Goal: Task Accomplishment & Management: Use online tool/utility

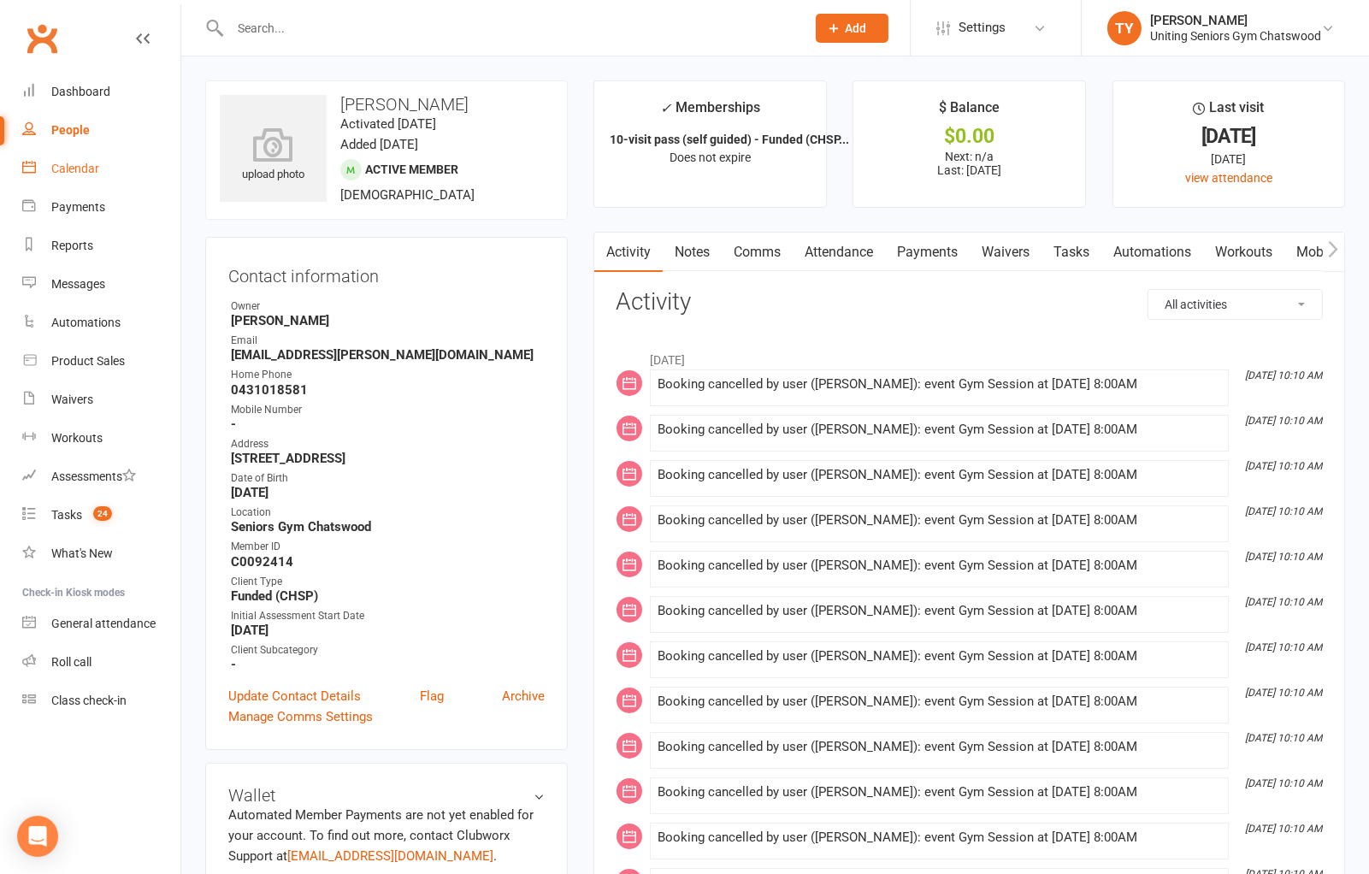
click at [86, 174] on div "Calendar" at bounding box center [75, 169] width 48 height 14
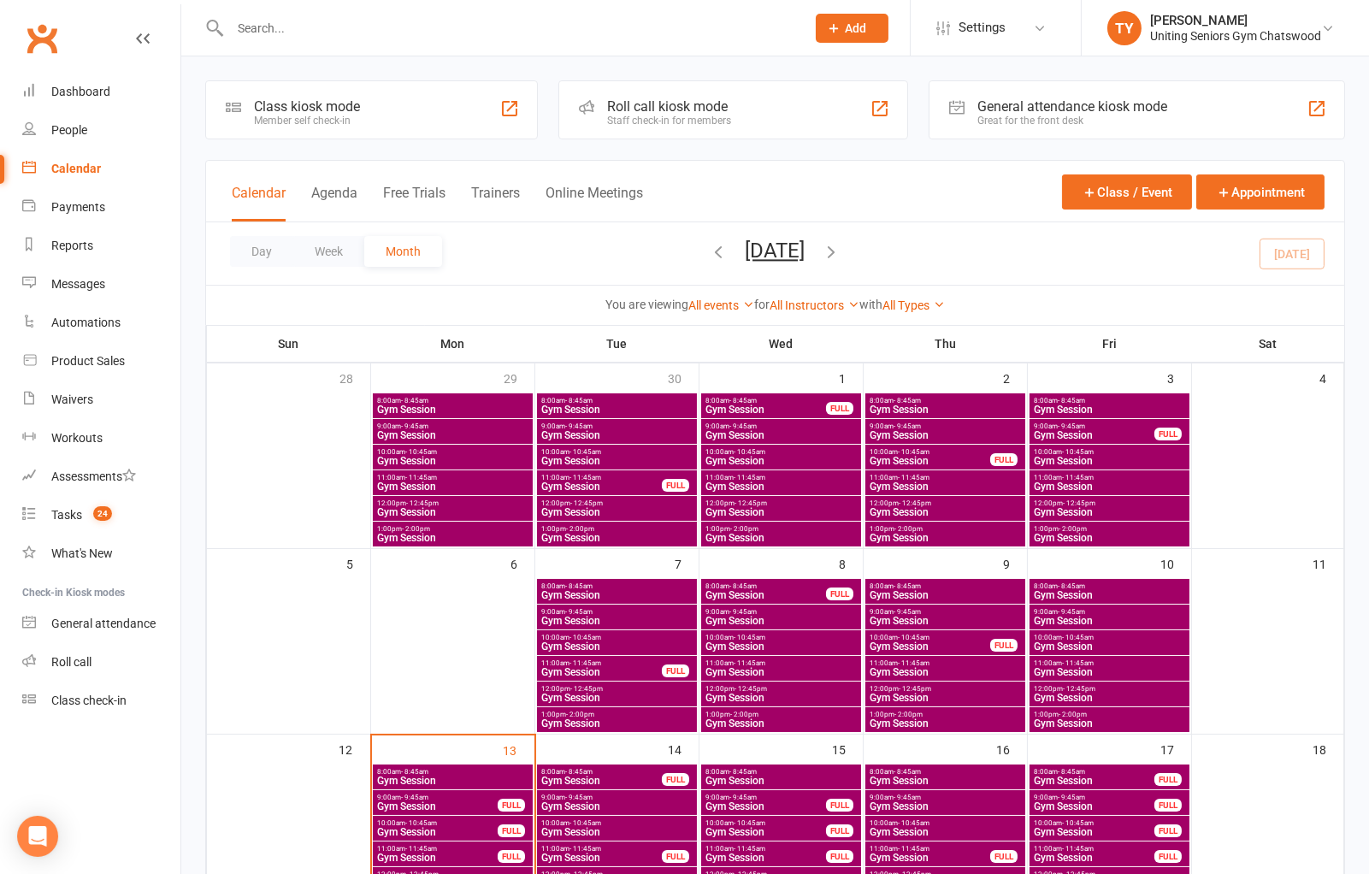
click at [453, 30] on input "text" at bounding box center [509, 28] width 569 height 24
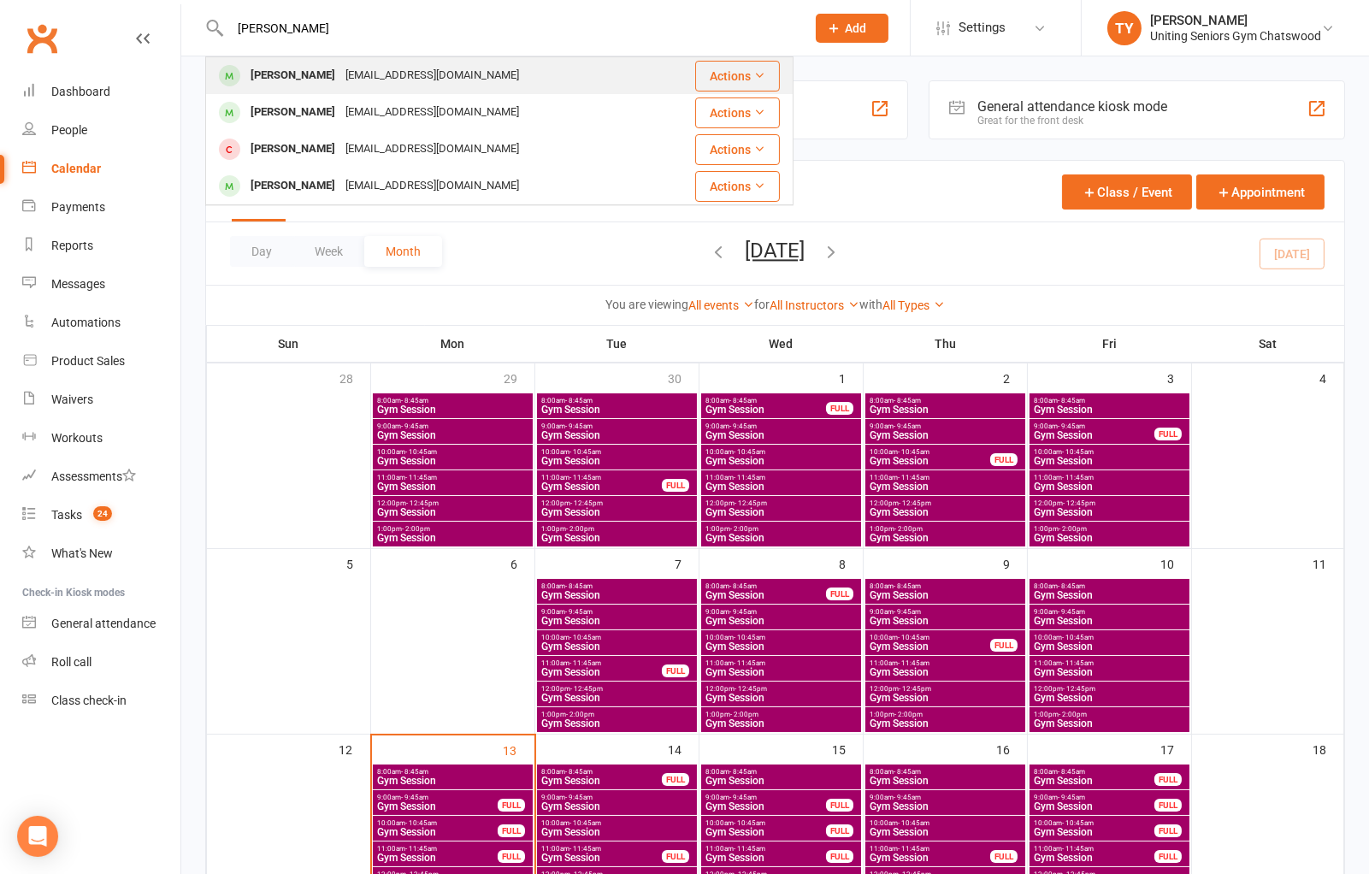
type input "[PERSON_NAME]"
click at [424, 82] on div "[EMAIL_ADDRESS][DOMAIN_NAME]" at bounding box center [432, 75] width 184 height 25
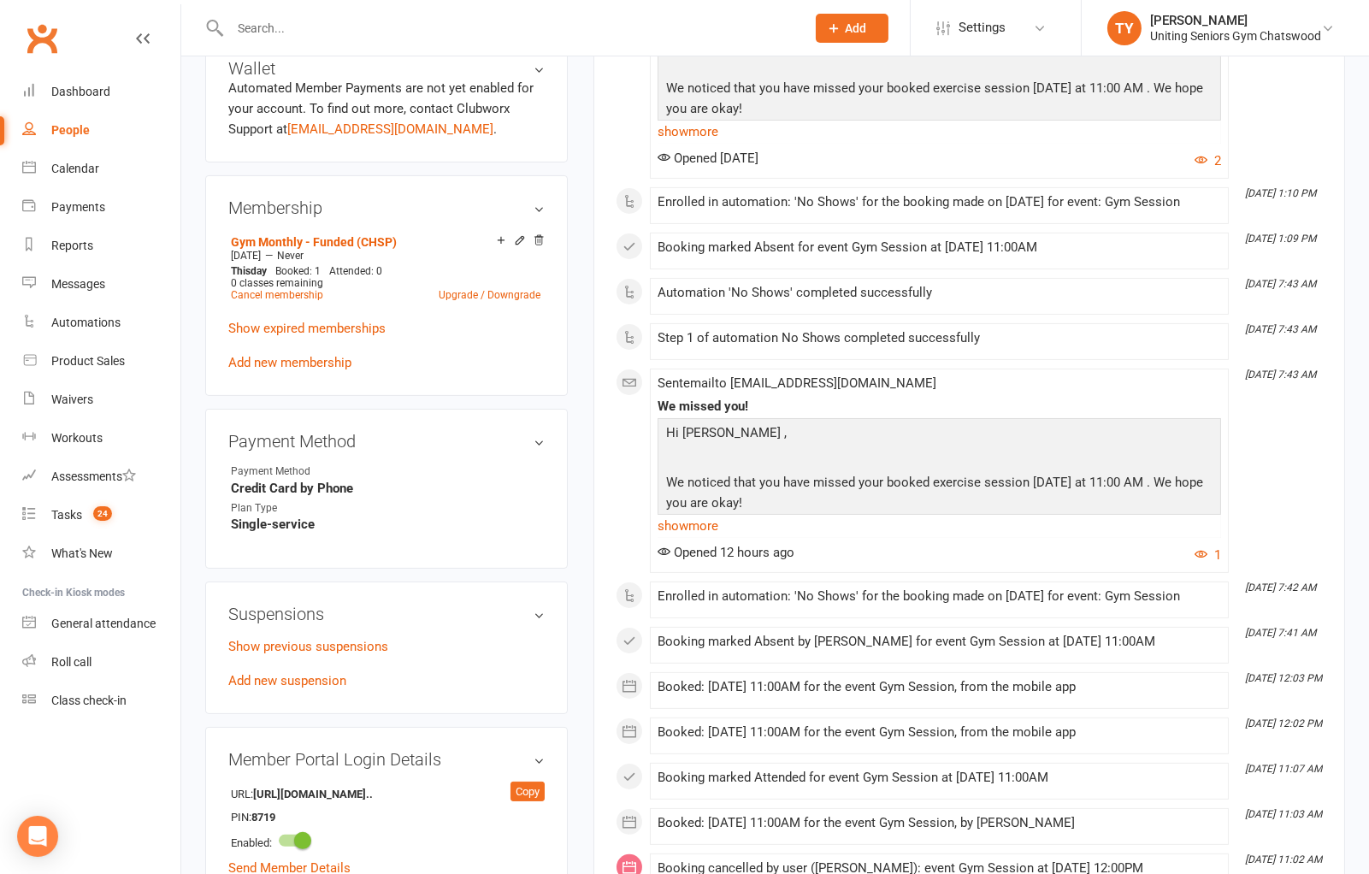
scroll to position [475, 0]
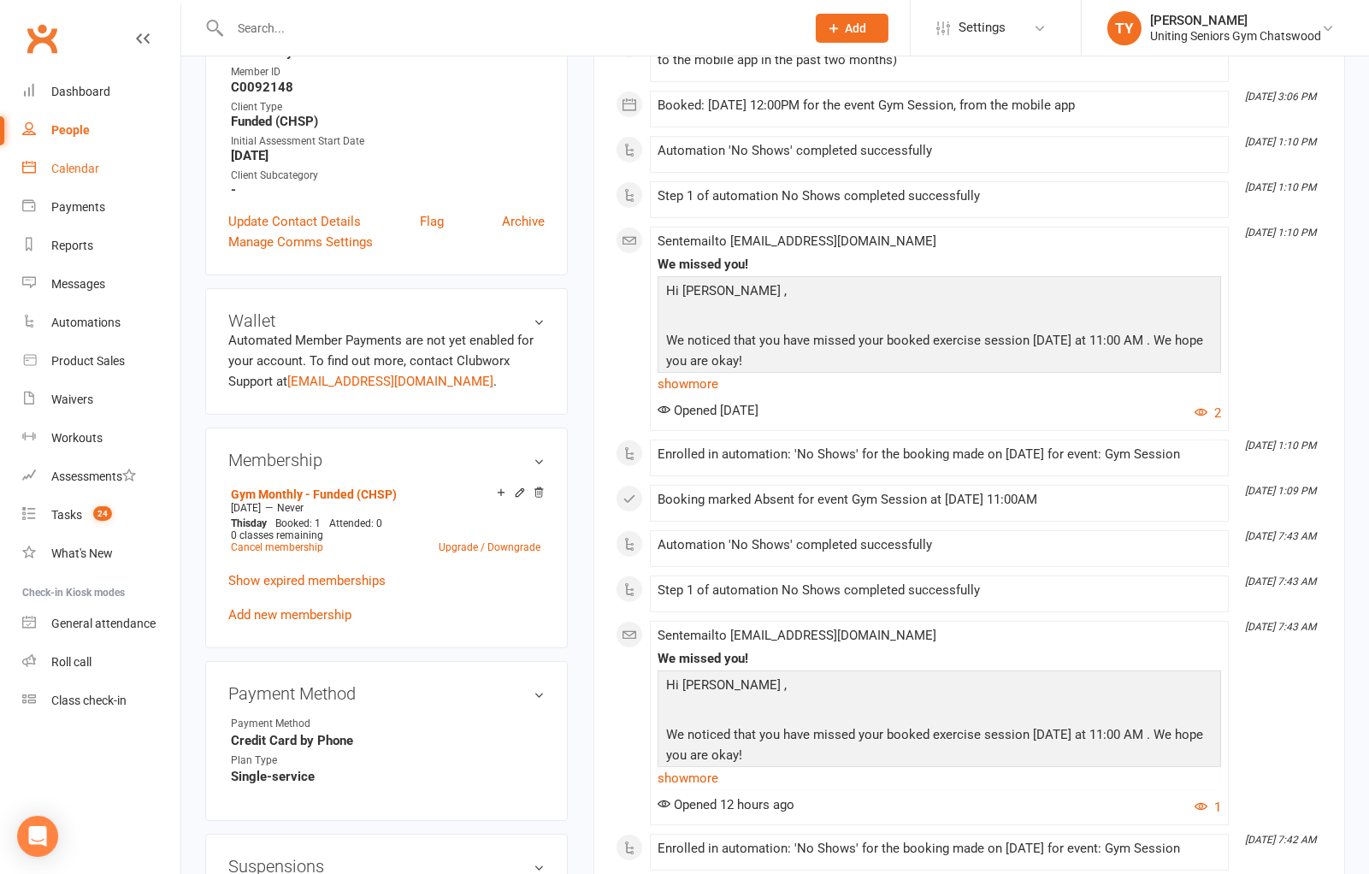
click at [103, 178] on link "Calendar" at bounding box center [101, 169] width 158 height 38
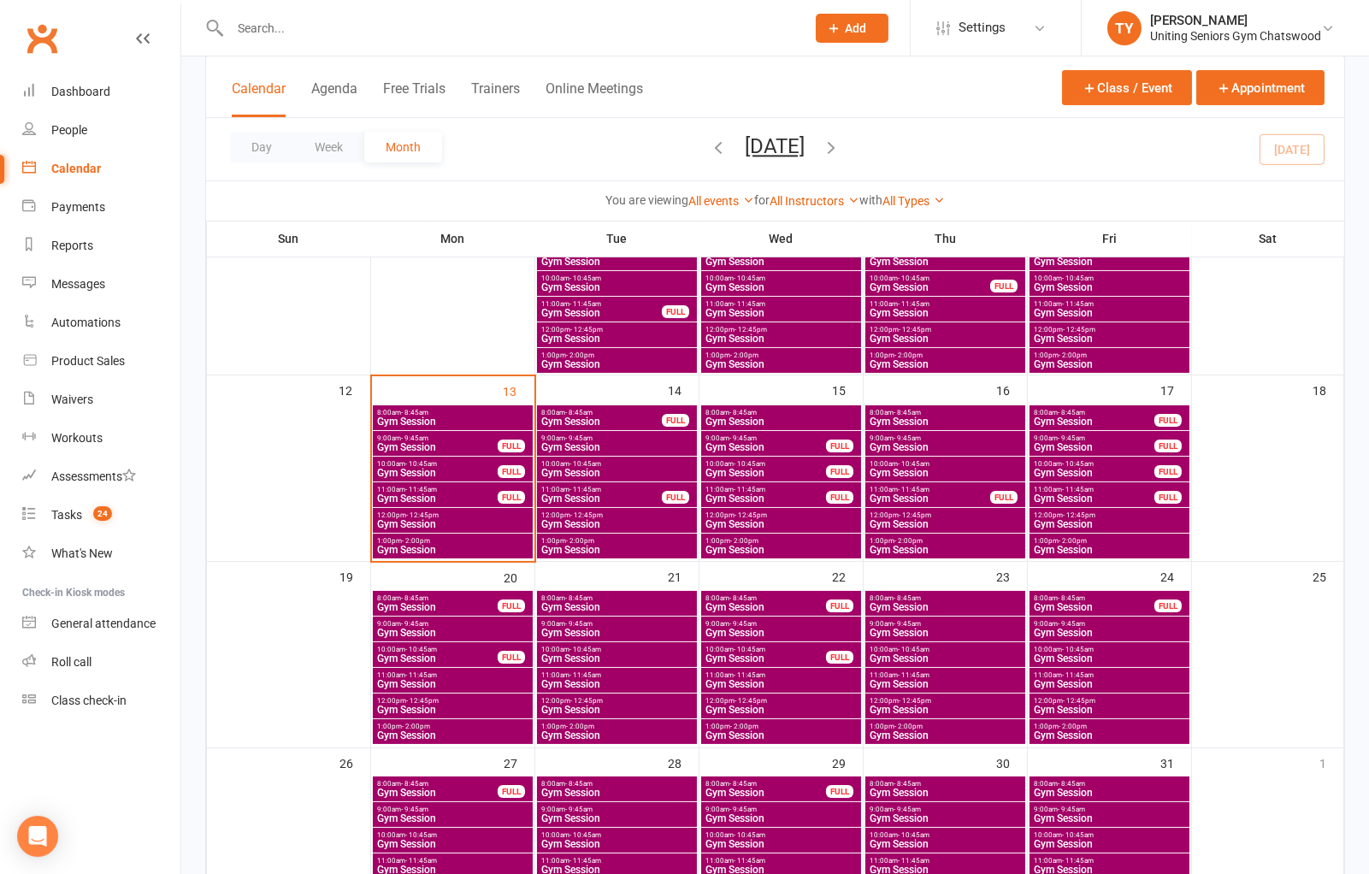
scroll to position [475, 0]
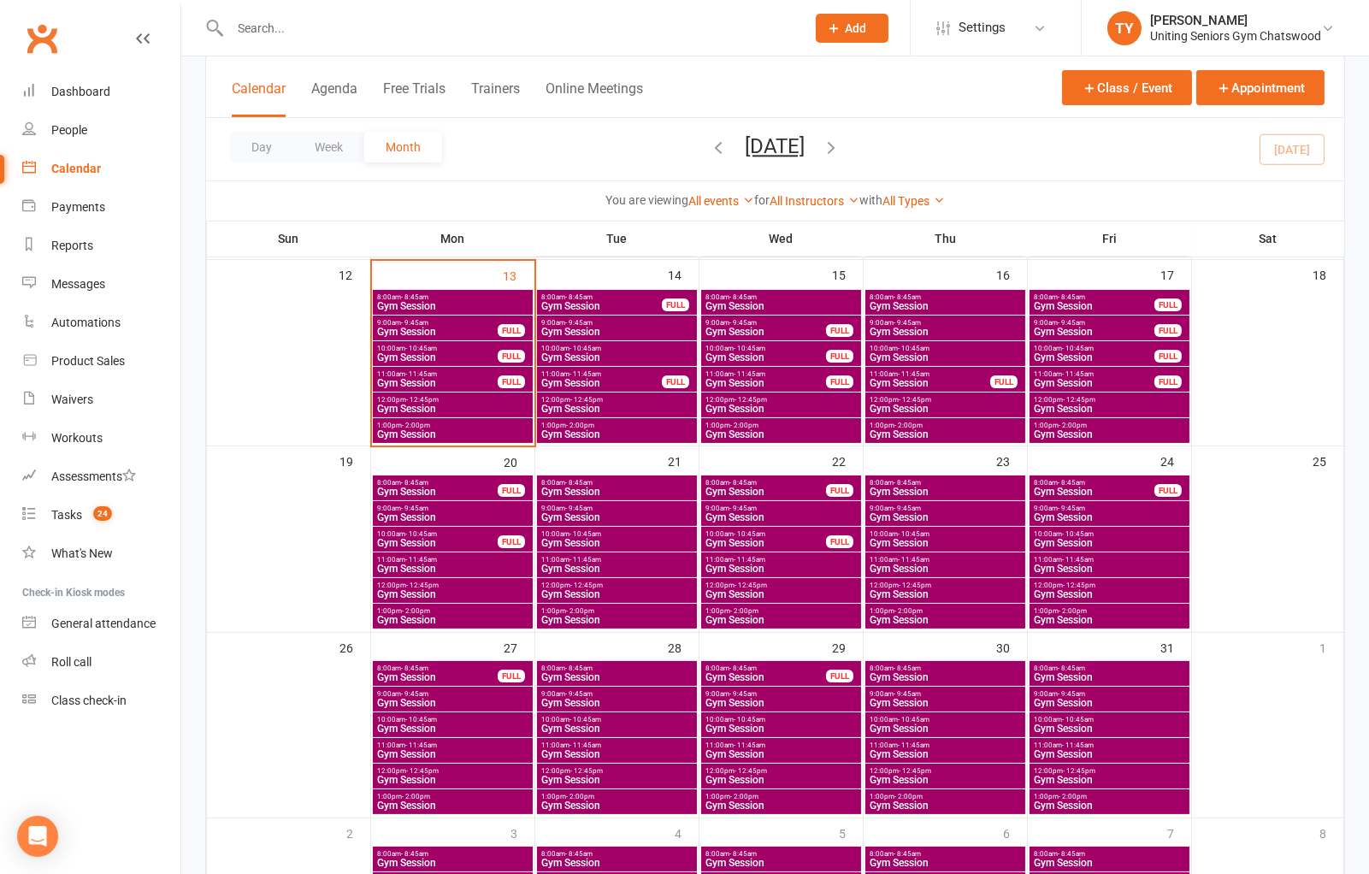
click at [449, 589] on span "Gym Session" at bounding box center [452, 594] width 153 height 10
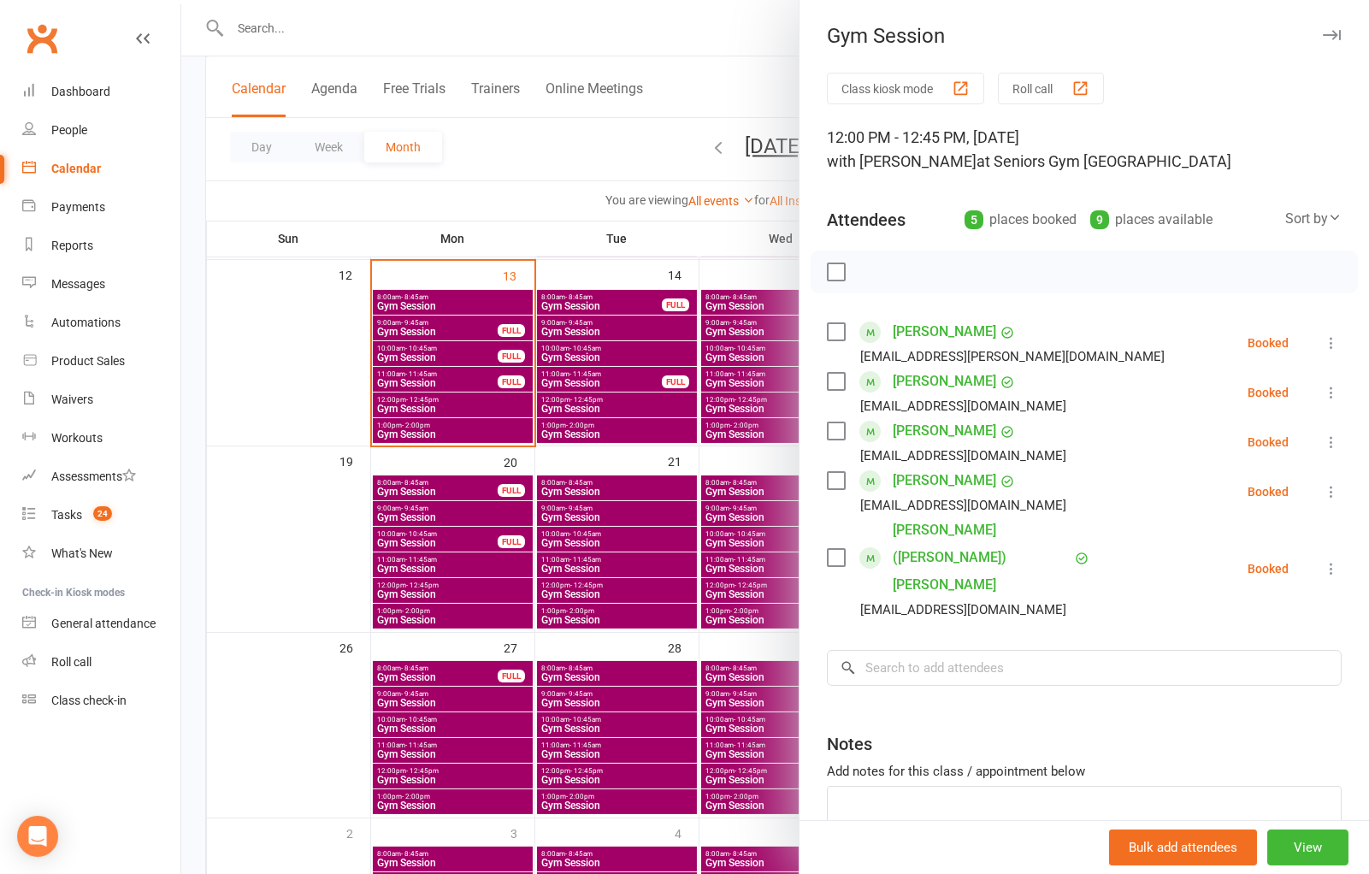
click at [613, 500] on div at bounding box center [775, 437] width 1188 height 874
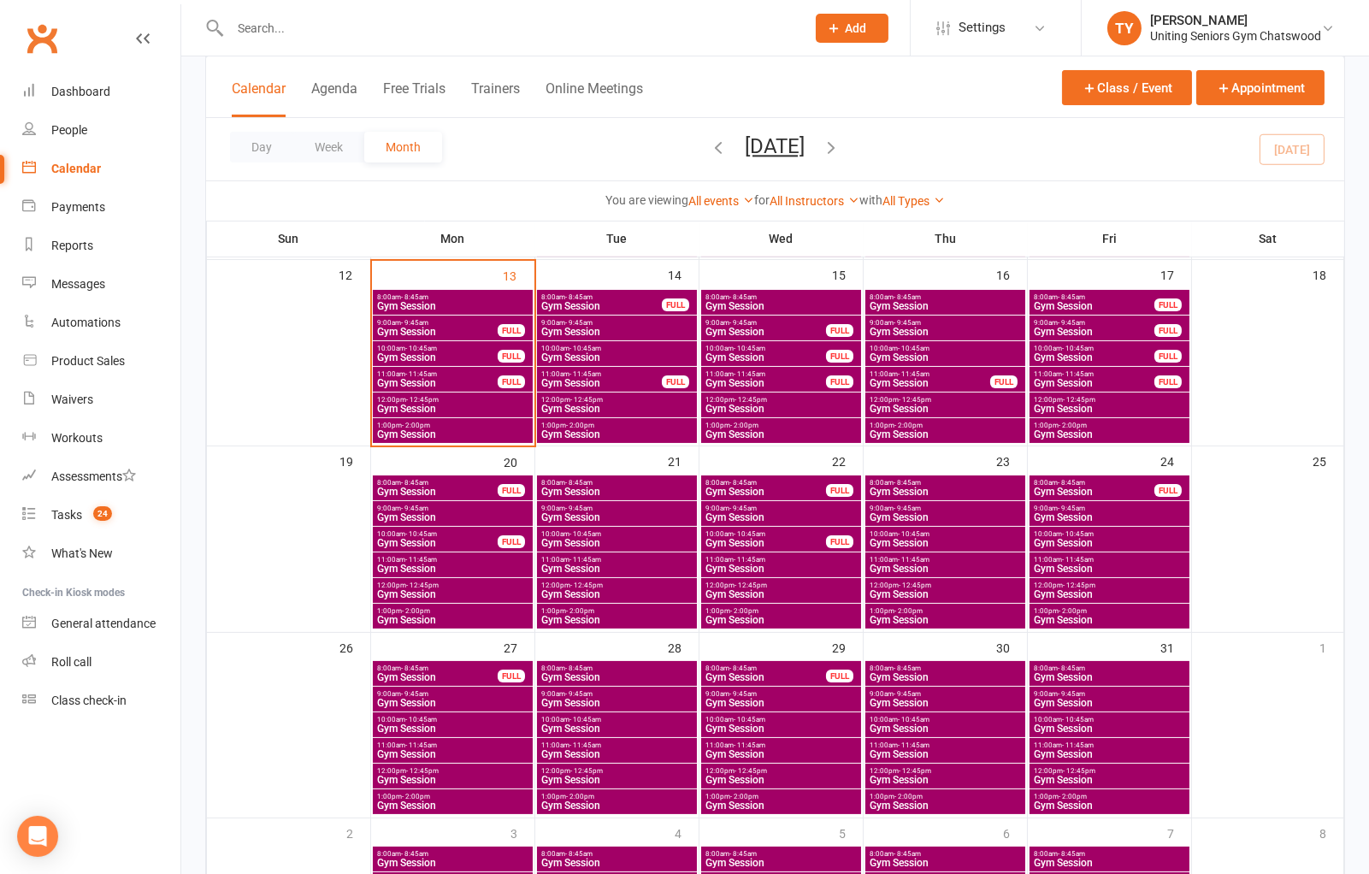
click at [576, 589] on span "Gym Session" at bounding box center [617, 594] width 153 height 10
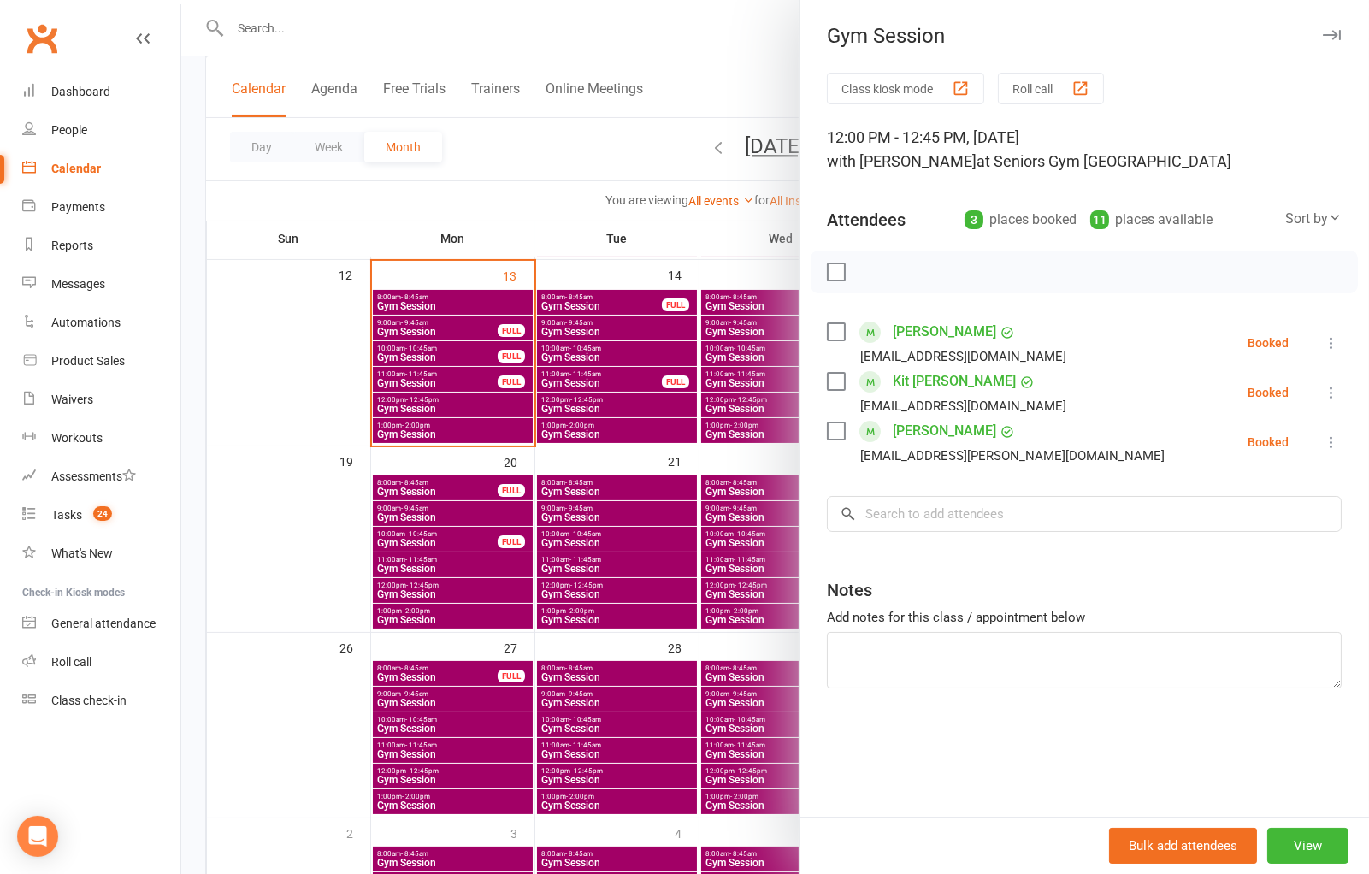
click at [576, 587] on div at bounding box center [775, 437] width 1188 height 874
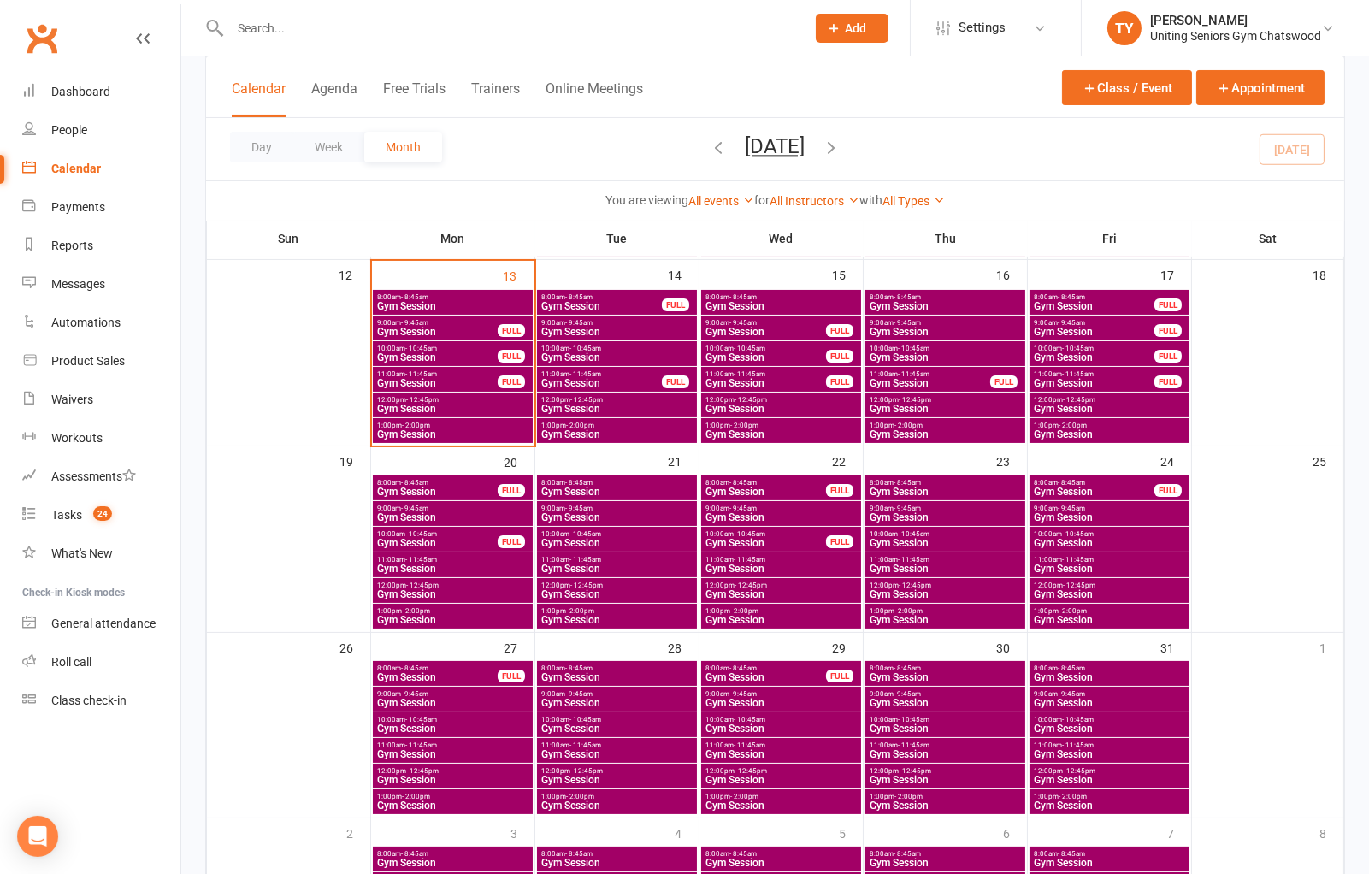
click at [926, 590] on span "Gym Session" at bounding box center [945, 594] width 153 height 10
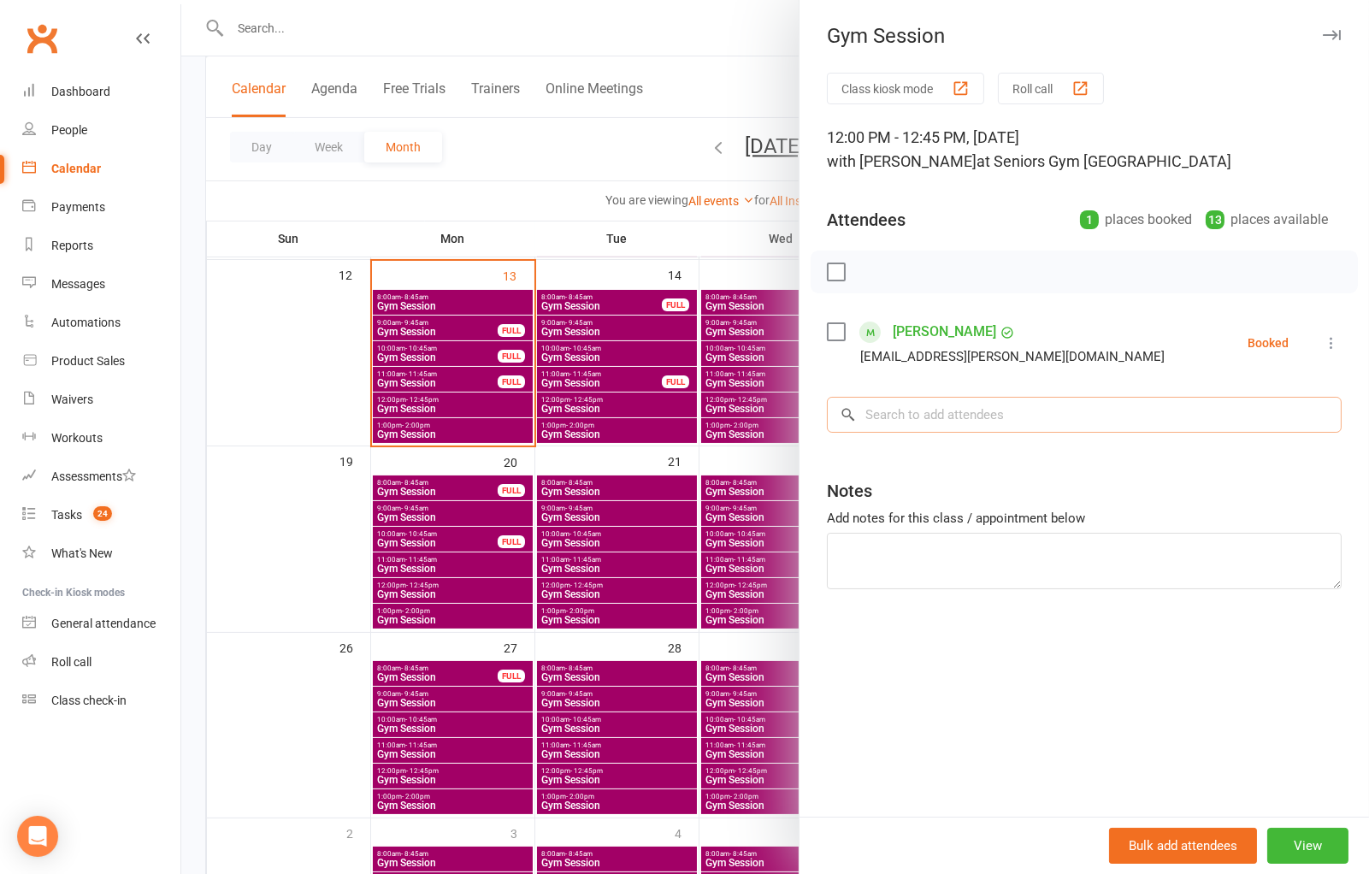
click at [1001, 405] on input "search" at bounding box center [1084, 415] width 515 height 36
type input "k"
click at [626, 594] on div at bounding box center [775, 437] width 1188 height 874
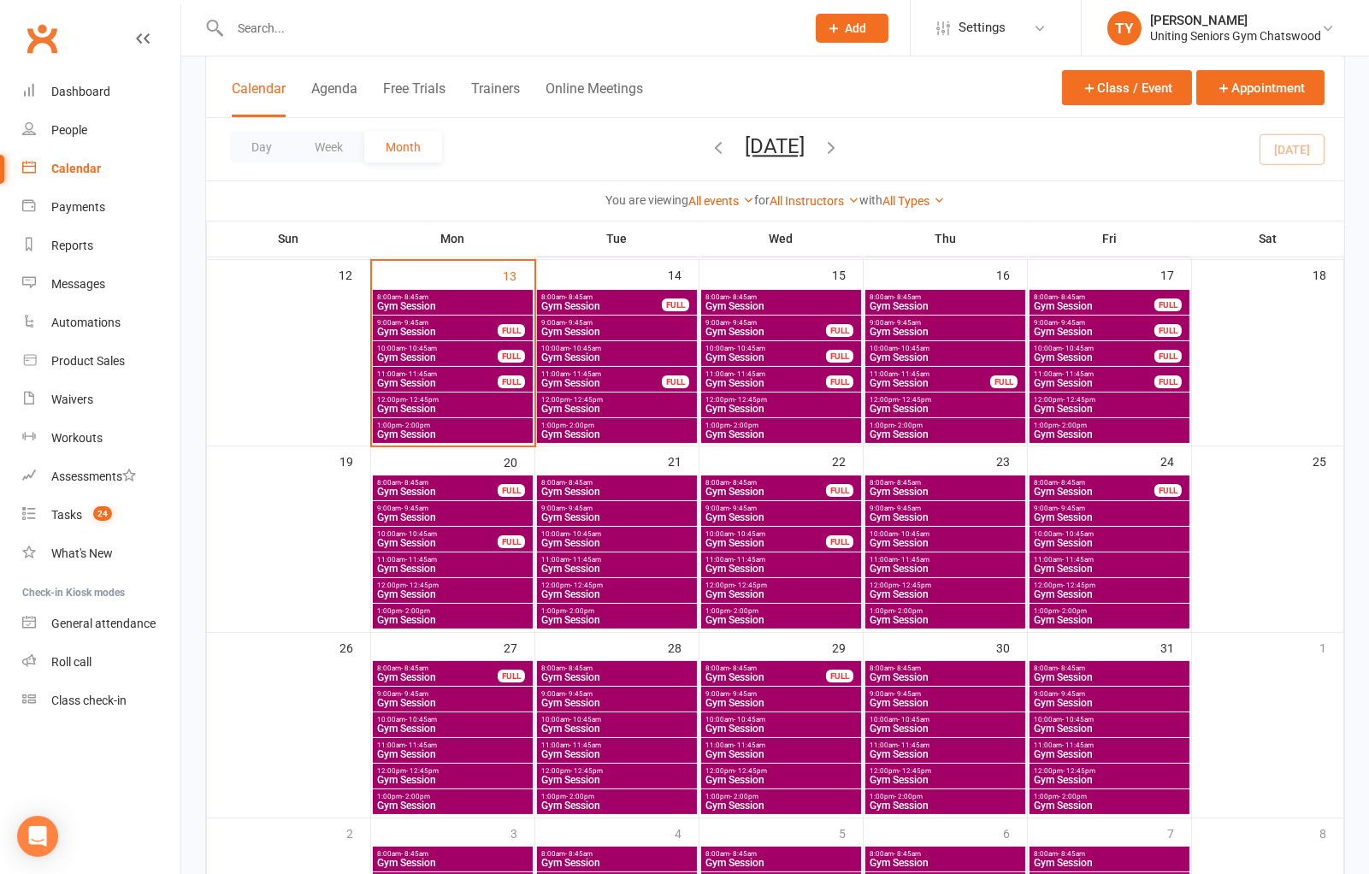
click at [1065, 397] on span "- 12:45pm" at bounding box center [1079, 400] width 33 height 8
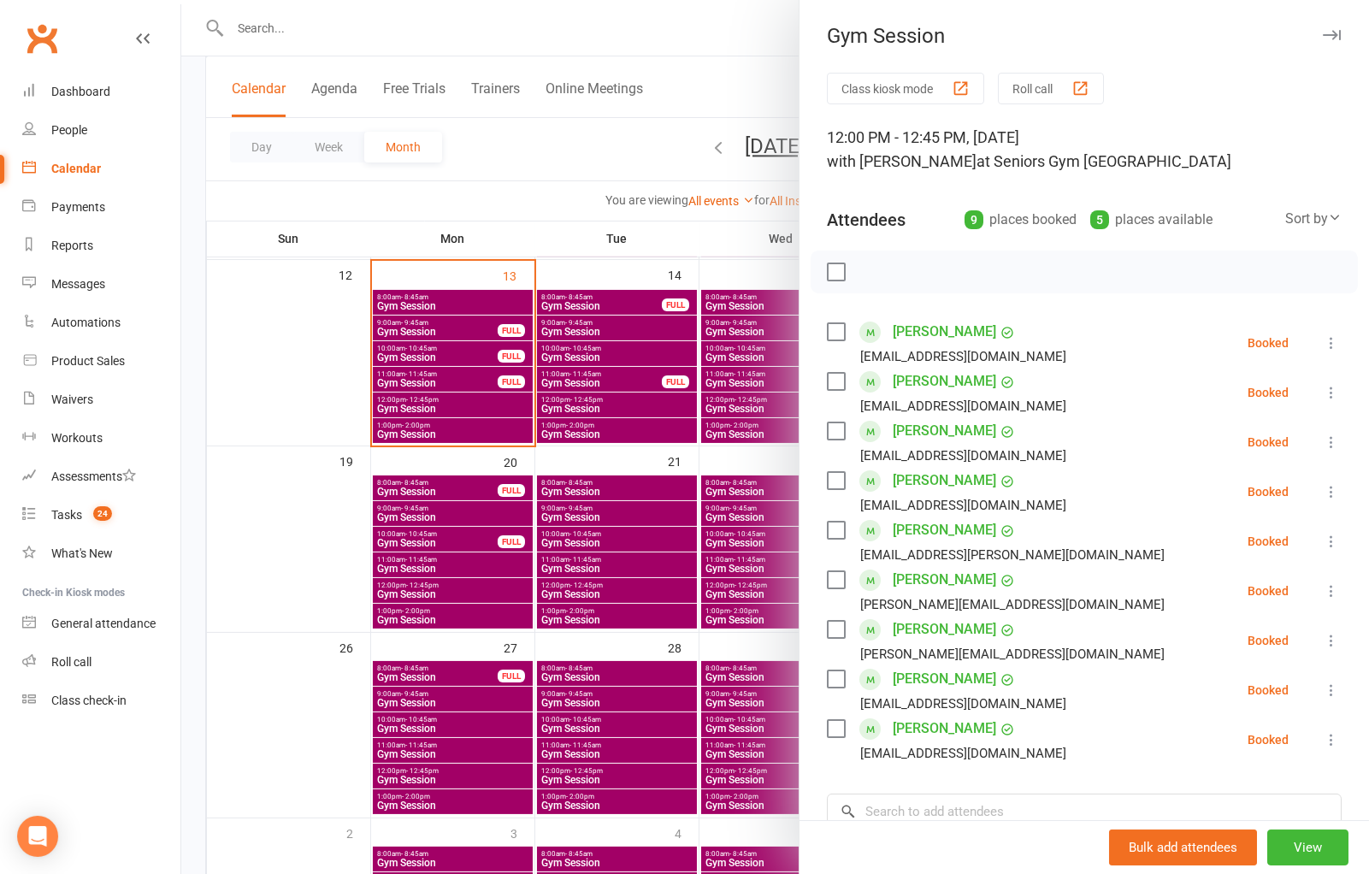
drag, startPoint x: 736, startPoint y: 459, endPoint x: 807, endPoint y: 429, distance: 77.8
click at [736, 459] on div at bounding box center [775, 437] width 1188 height 874
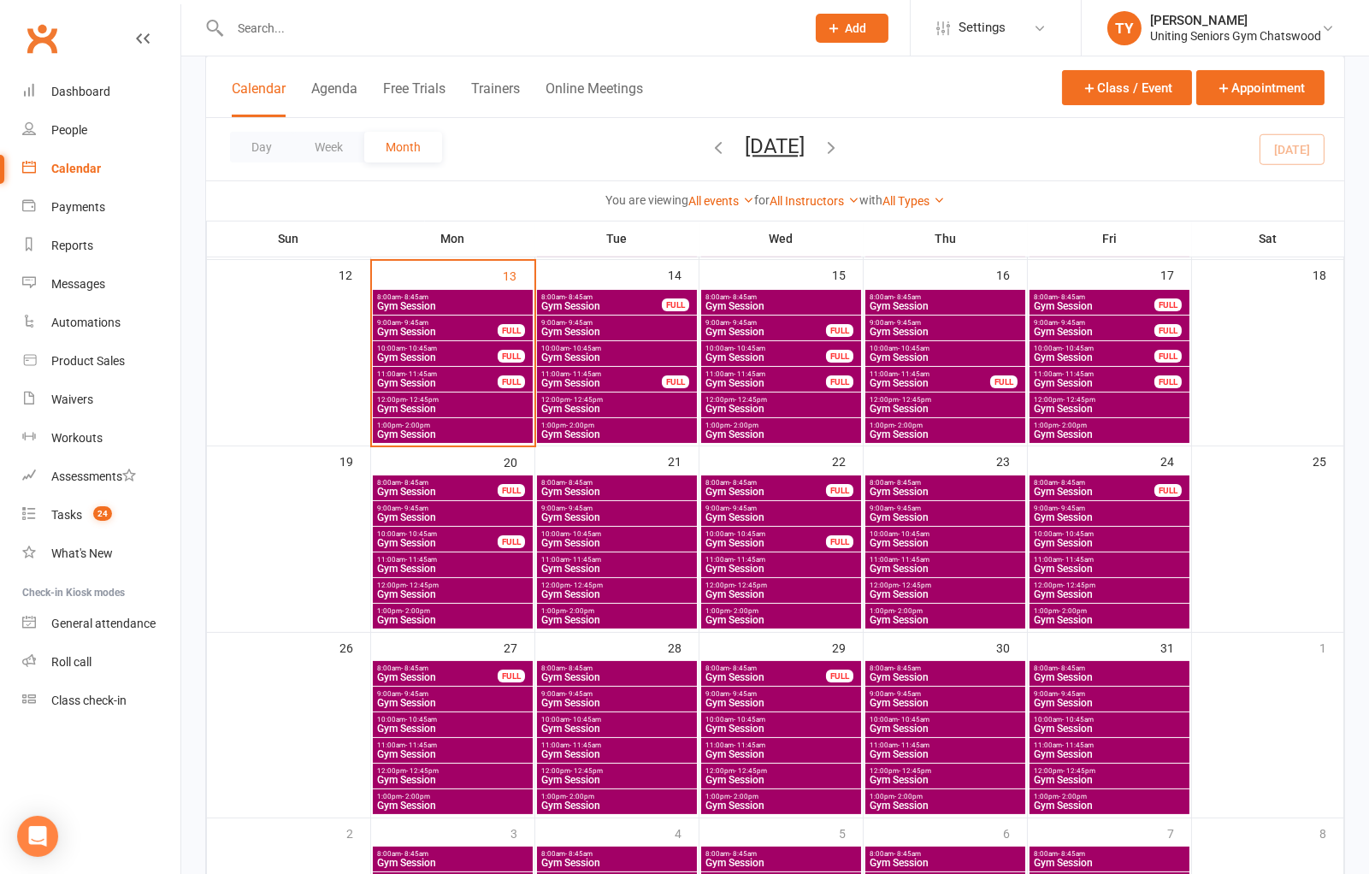
click at [924, 405] on span "Gym Session" at bounding box center [945, 409] width 153 height 10
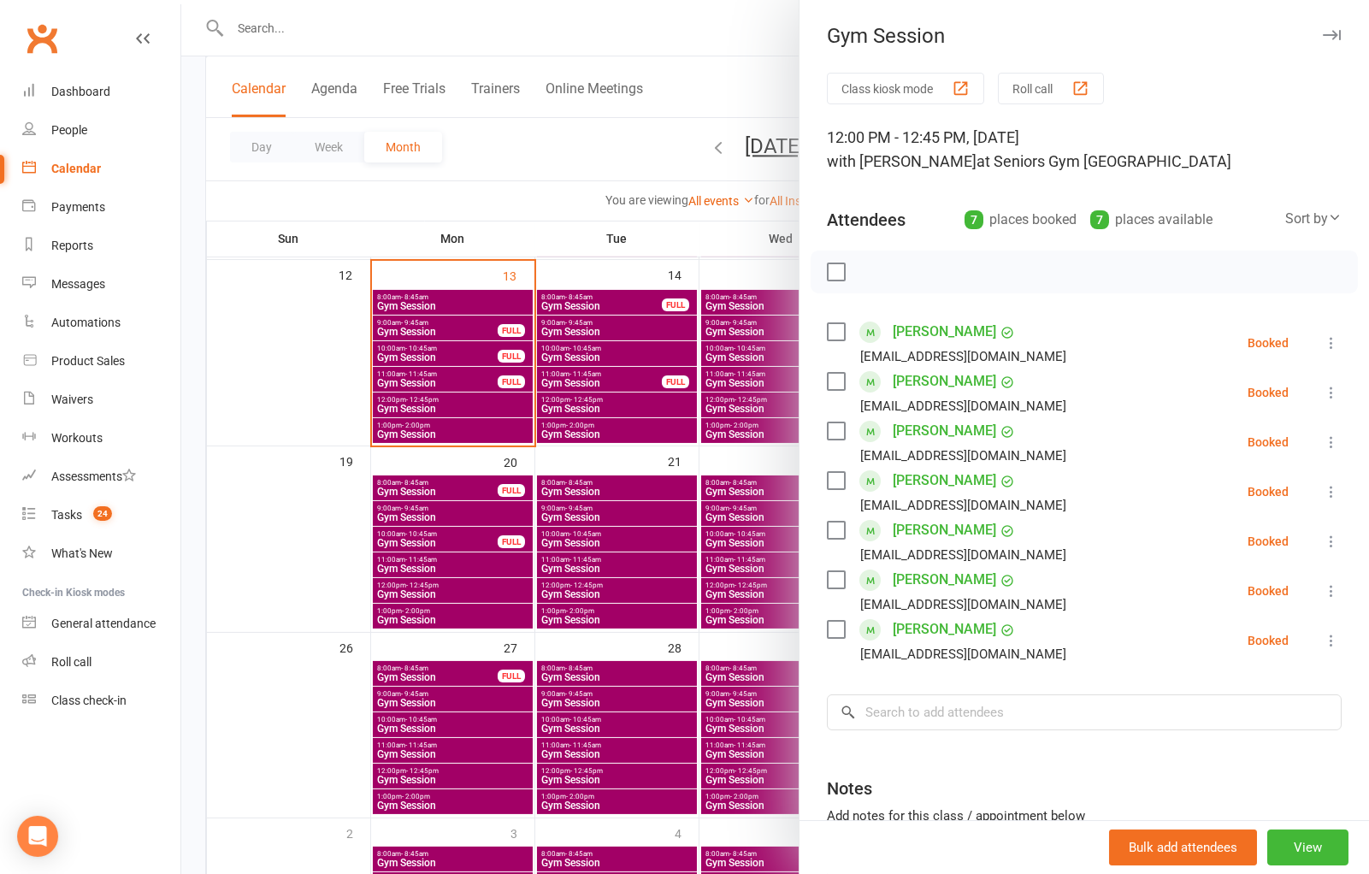
click at [369, 406] on div at bounding box center [775, 437] width 1188 height 874
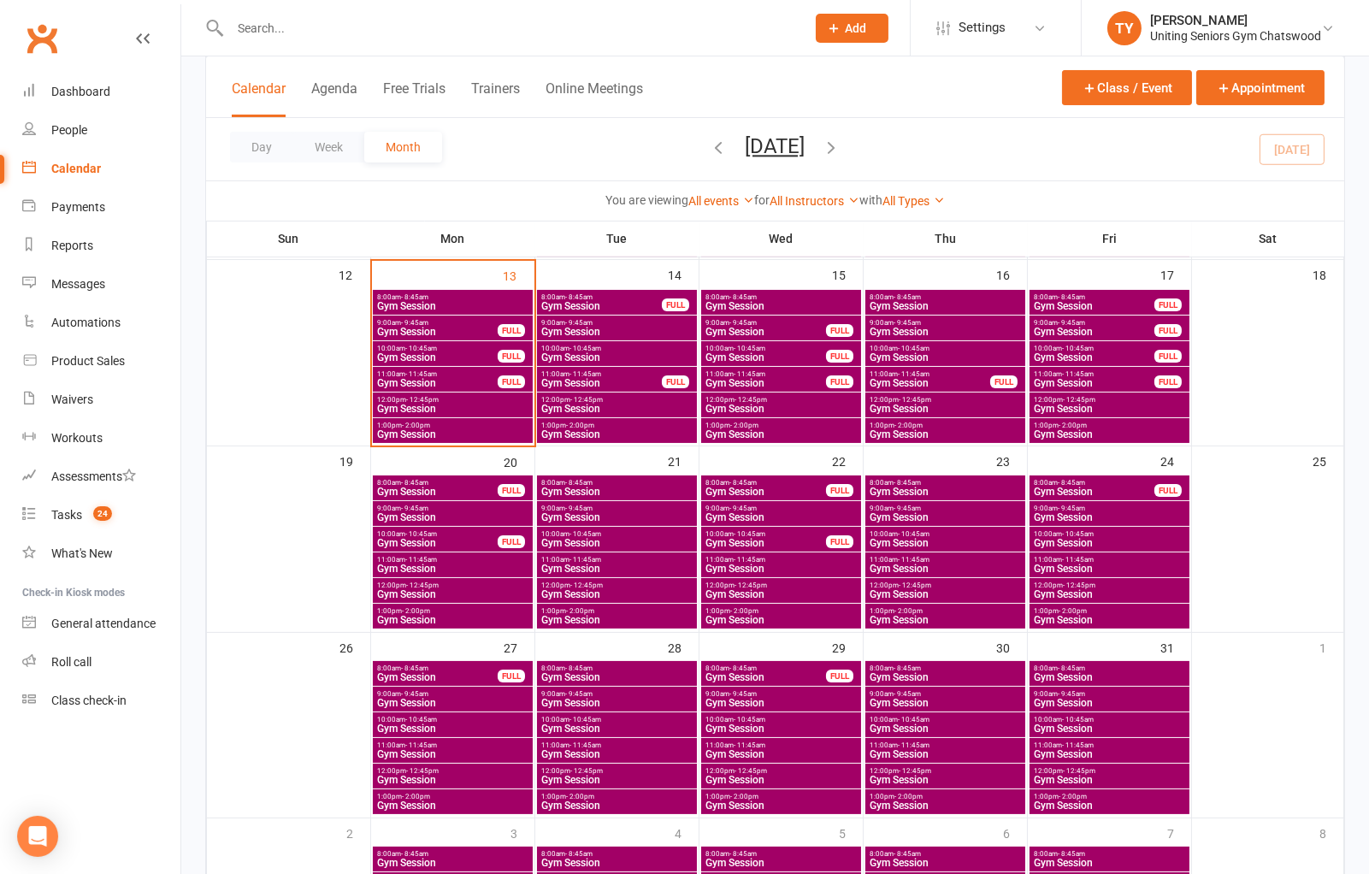
click at [928, 404] on span "Gym Session" at bounding box center [945, 409] width 153 height 10
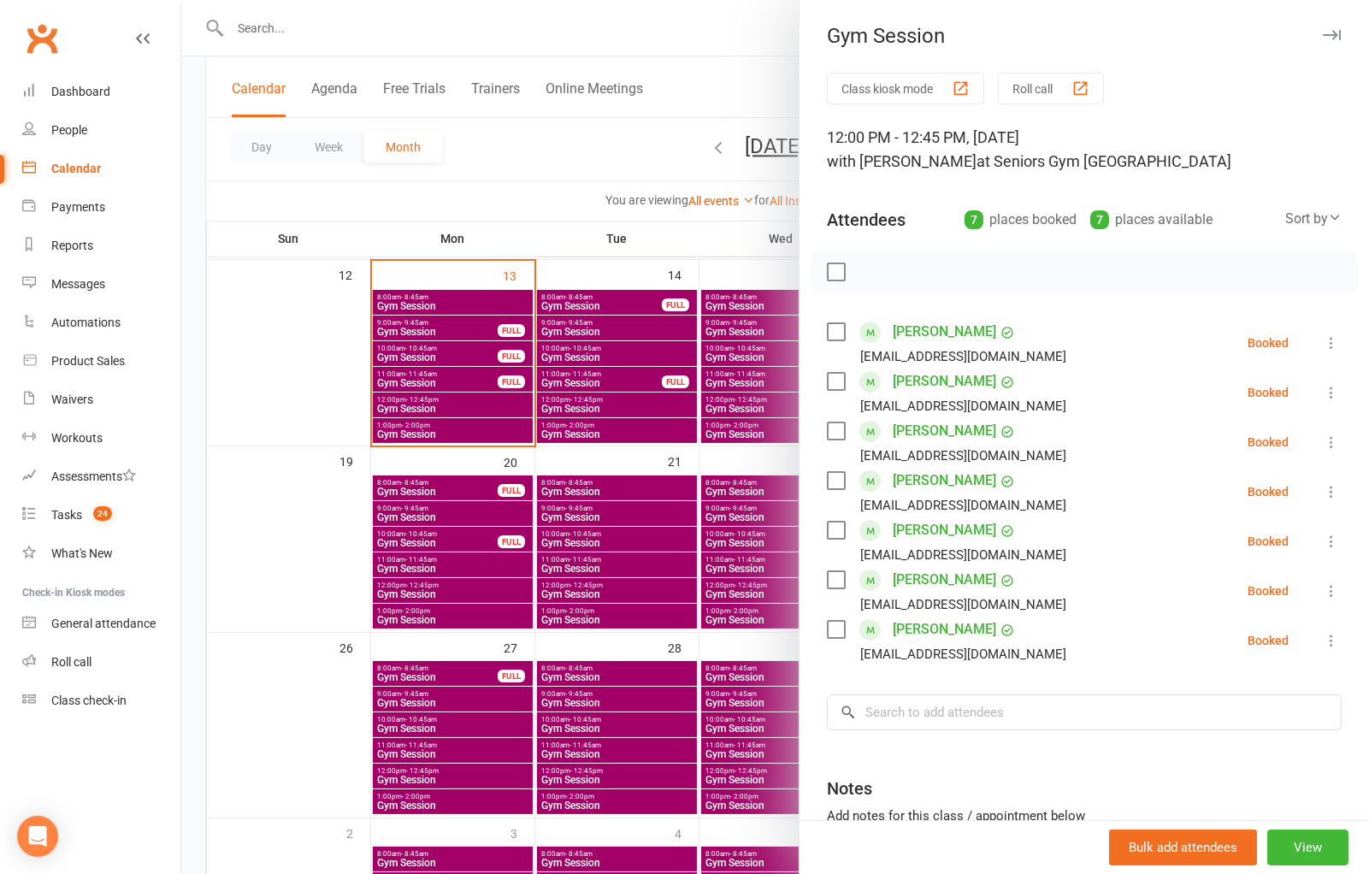
click at [600, 400] on div at bounding box center [775, 437] width 1188 height 874
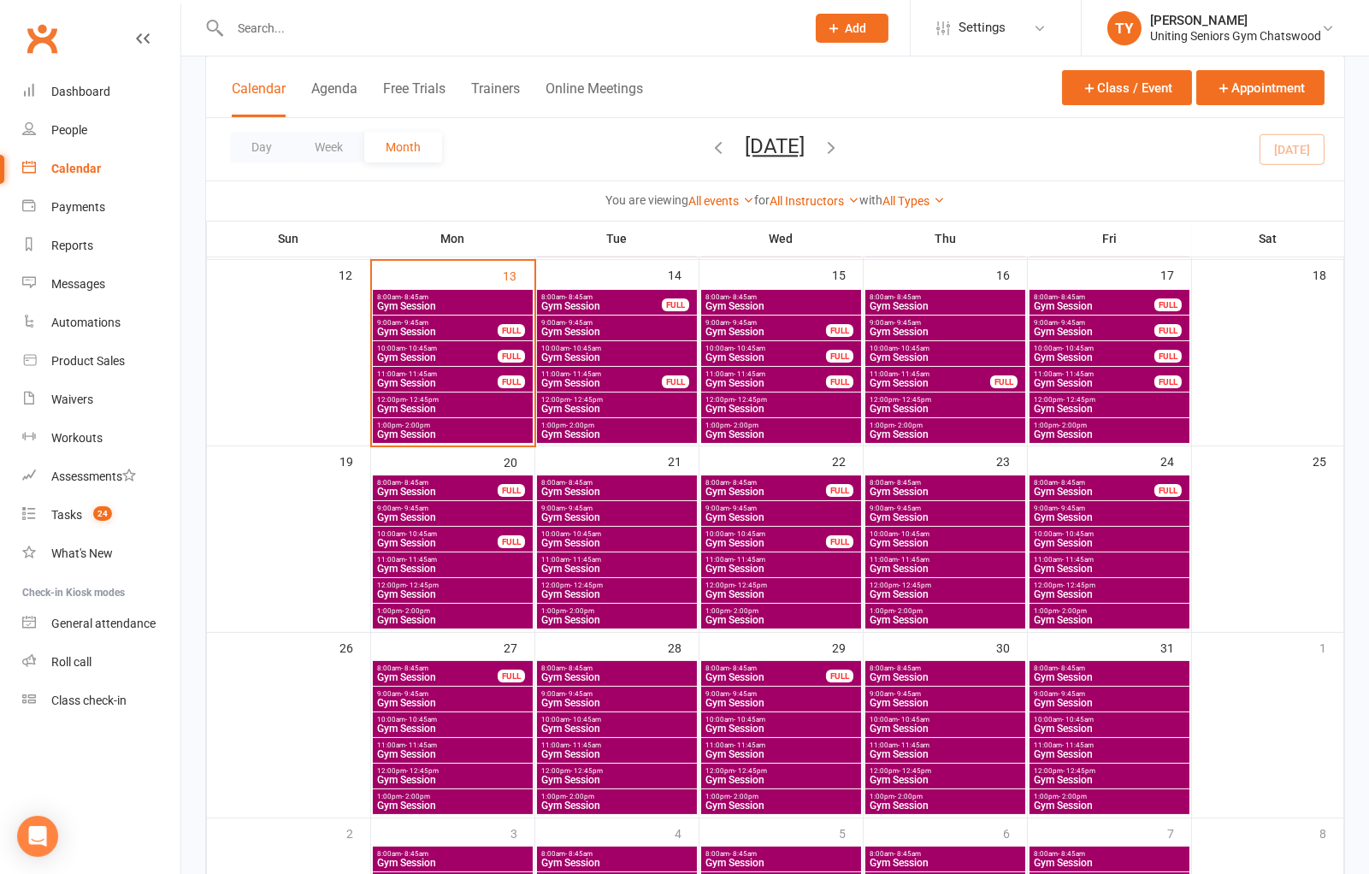
click at [924, 589] on span "Gym Session" at bounding box center [945, 594] width 153 height 10
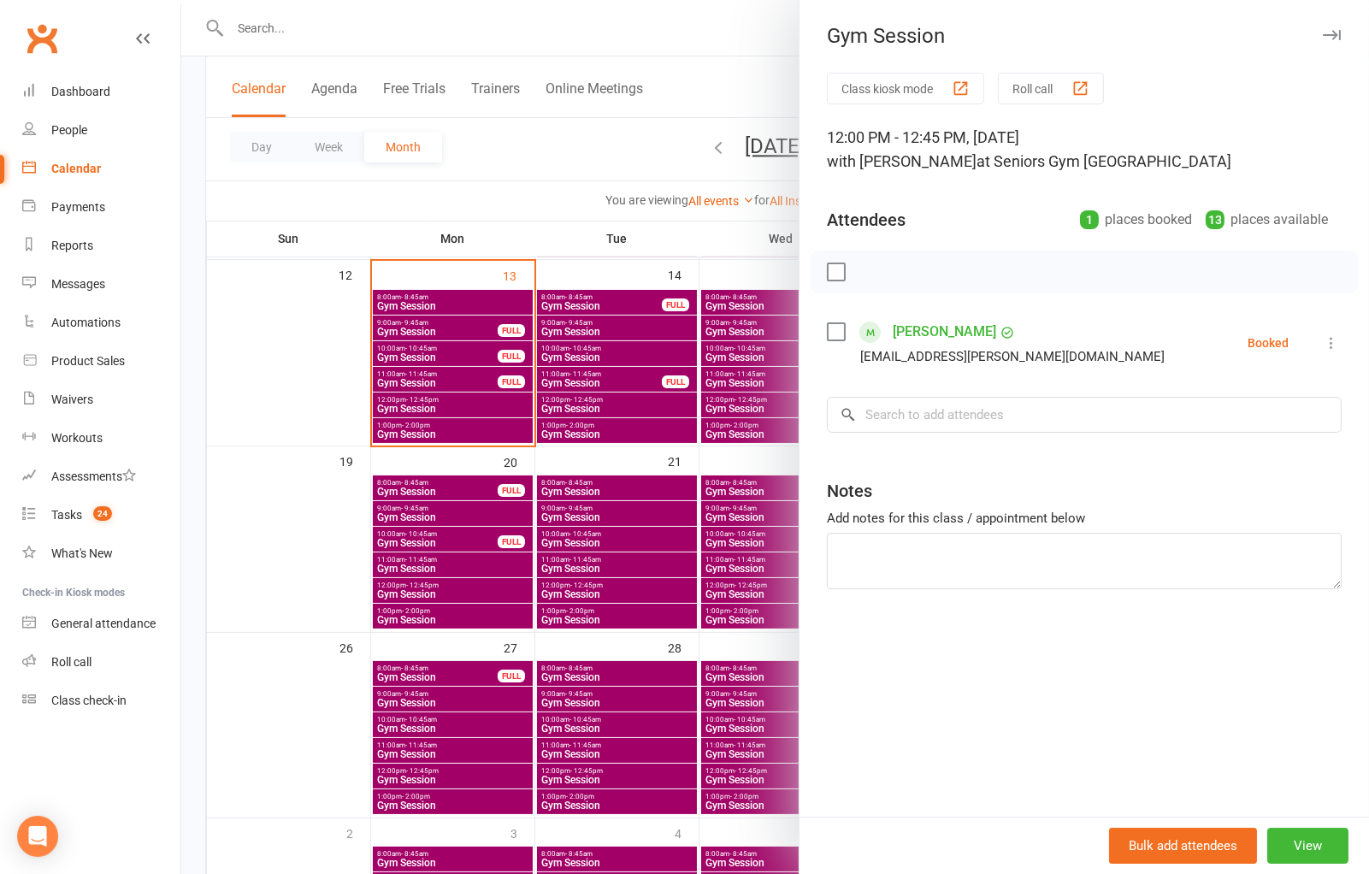
click at [729, 583] on div at bounding box center [775, 437] width 1188 height 874
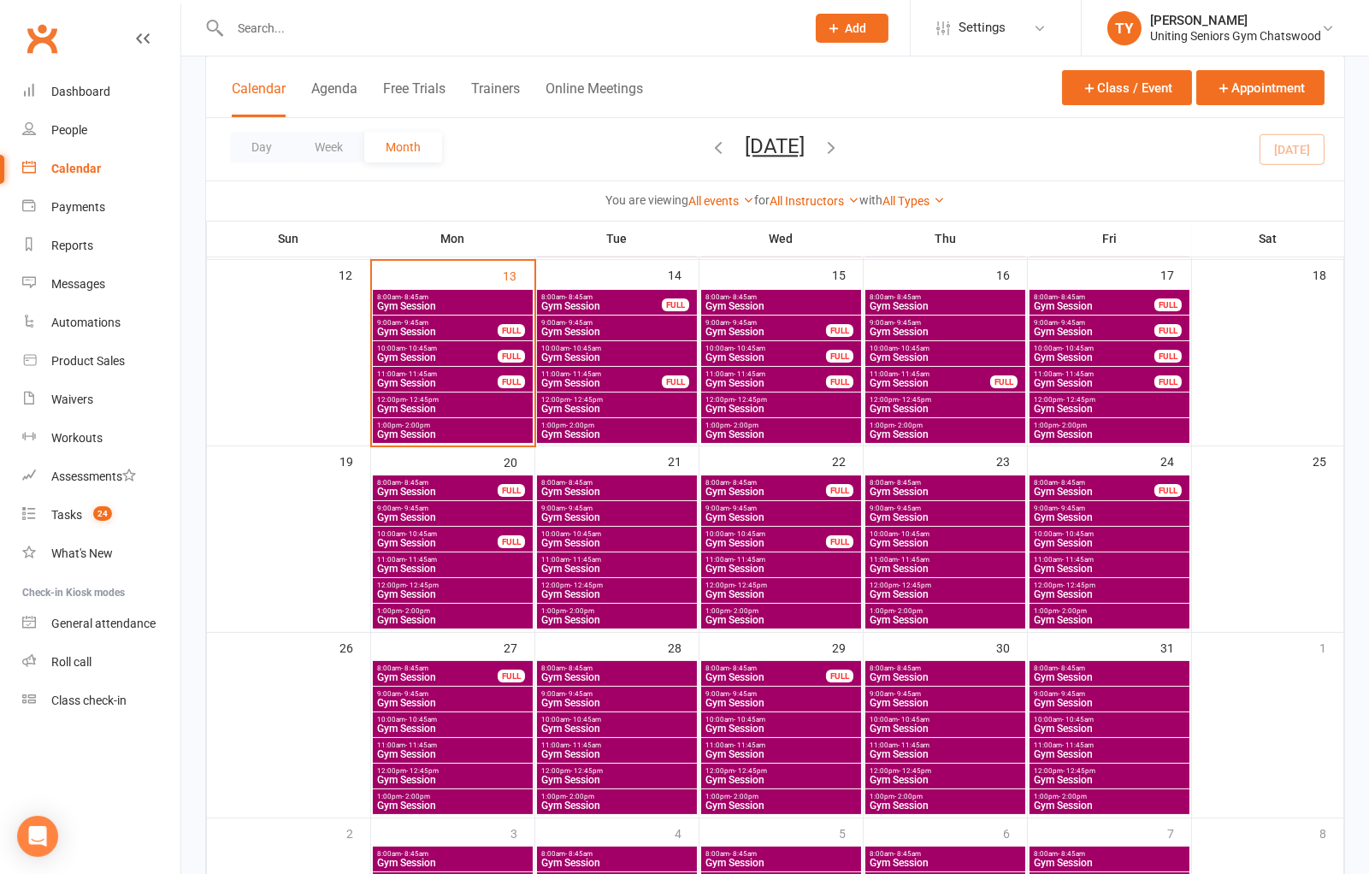
click at [1061, 589] on span "Gym Session" at bounding box center [1109, 594] width 153 height 10
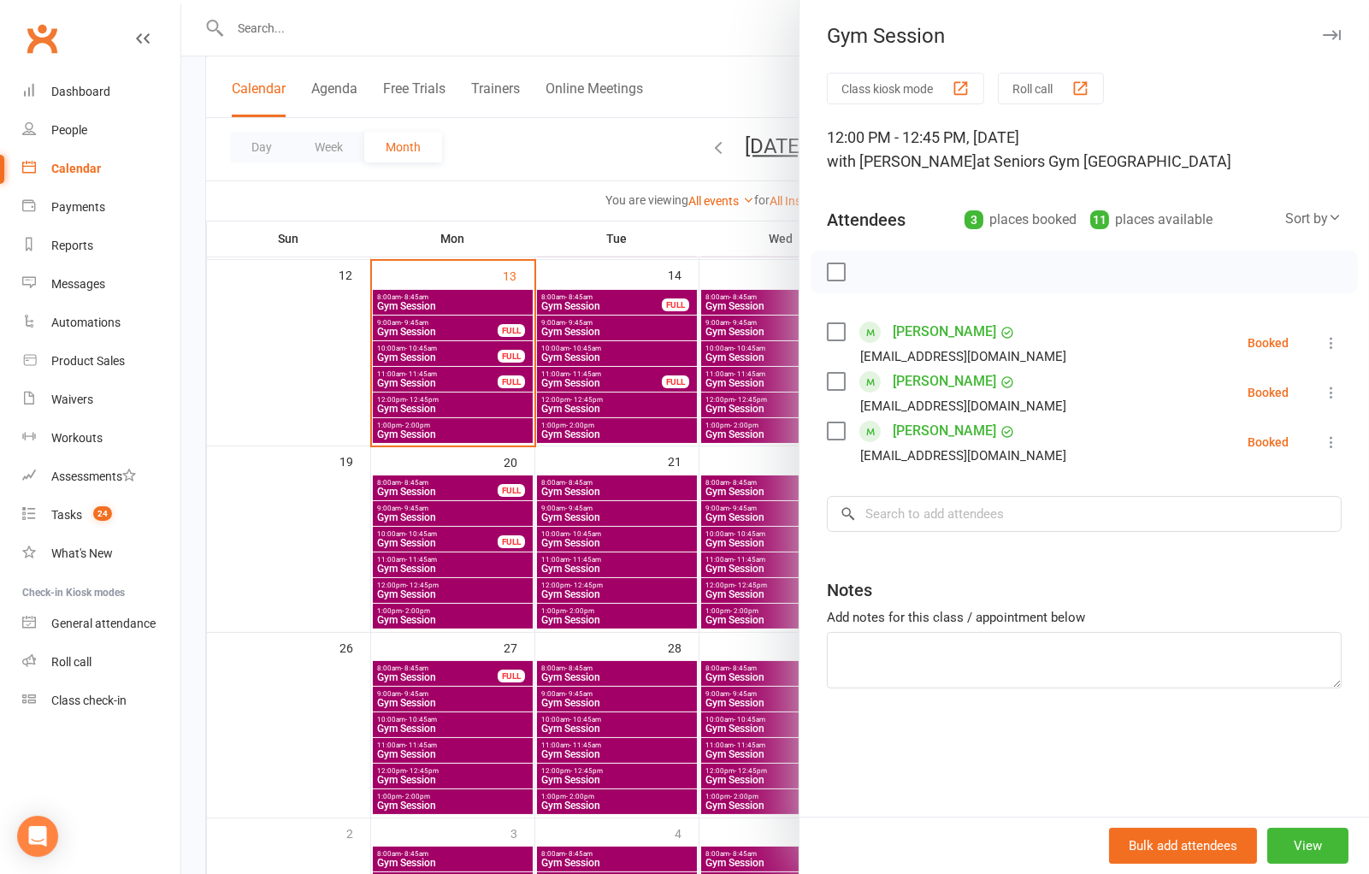
click at [525, 530] on div at bounding box center [775, 437] width 1188 height 874
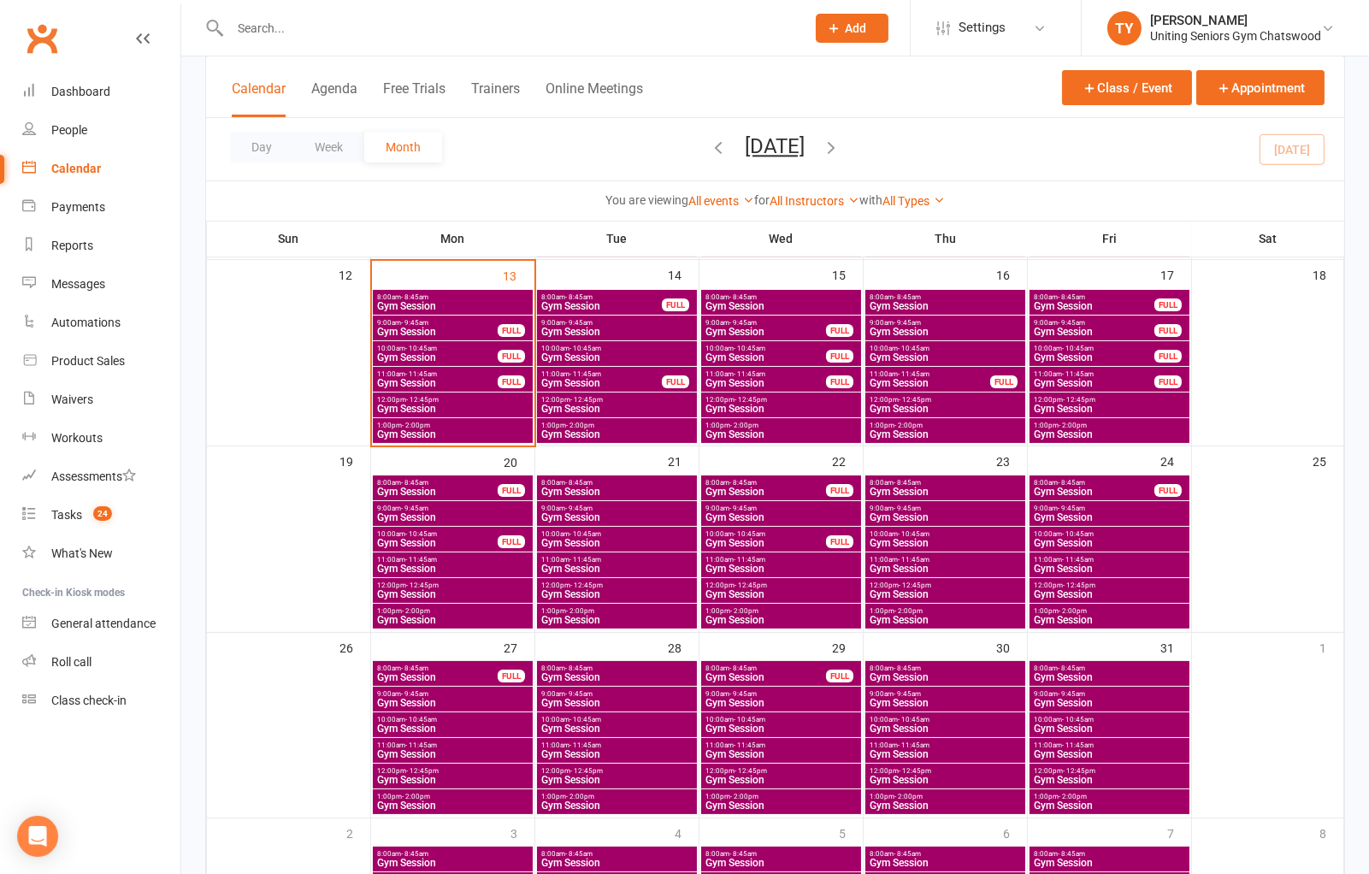
click at [434, 398] on span "- 12:45pm" at bounding box center [422, 400] width 33 height 8
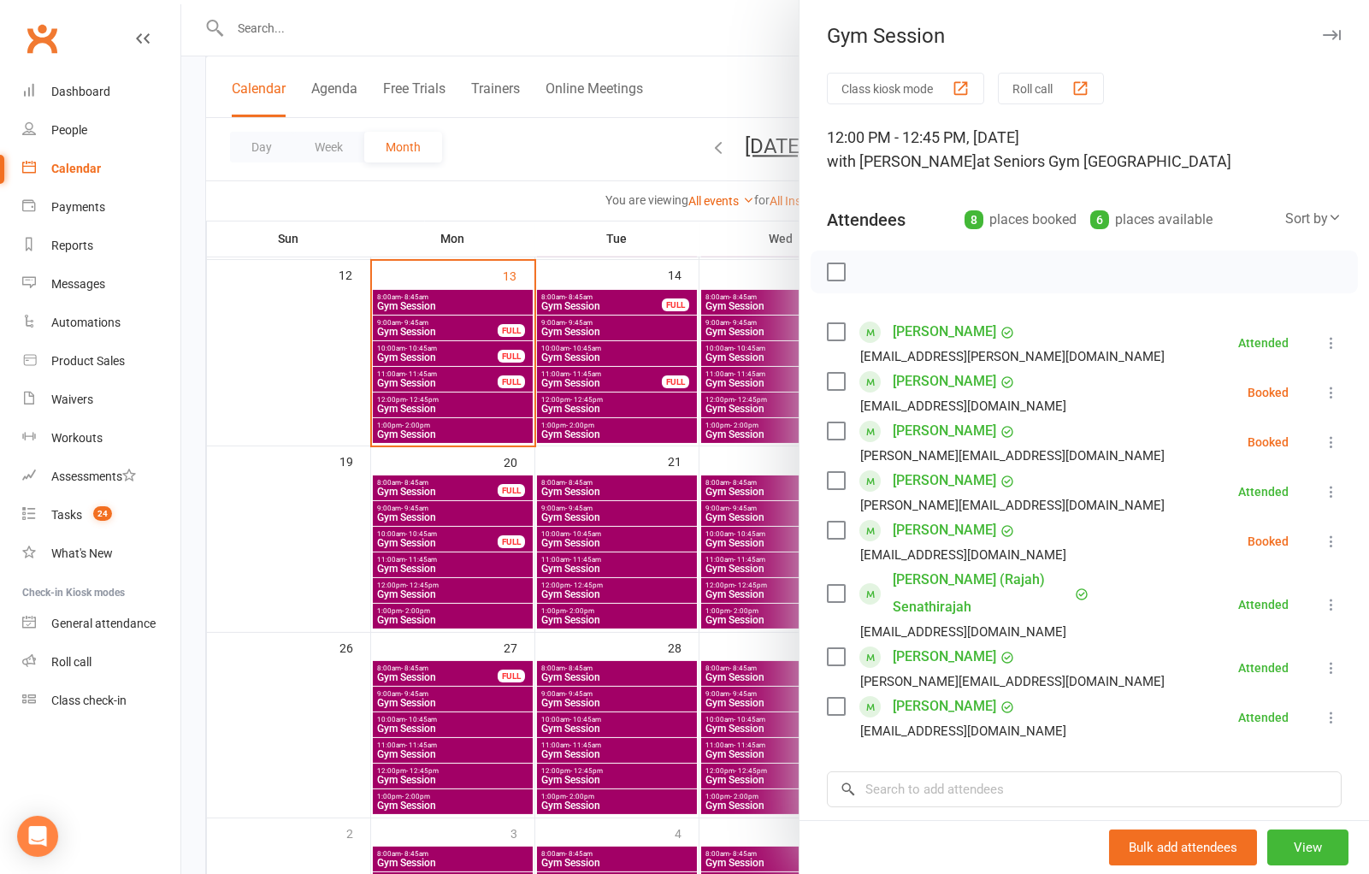
drag, startPoint x: 564, startPoint y: 568, endPoint x: 567, endPoint y: 577, distance: 9.8
click at [564, 568] on div at bounding box center [775, 437] width 1188 height 874
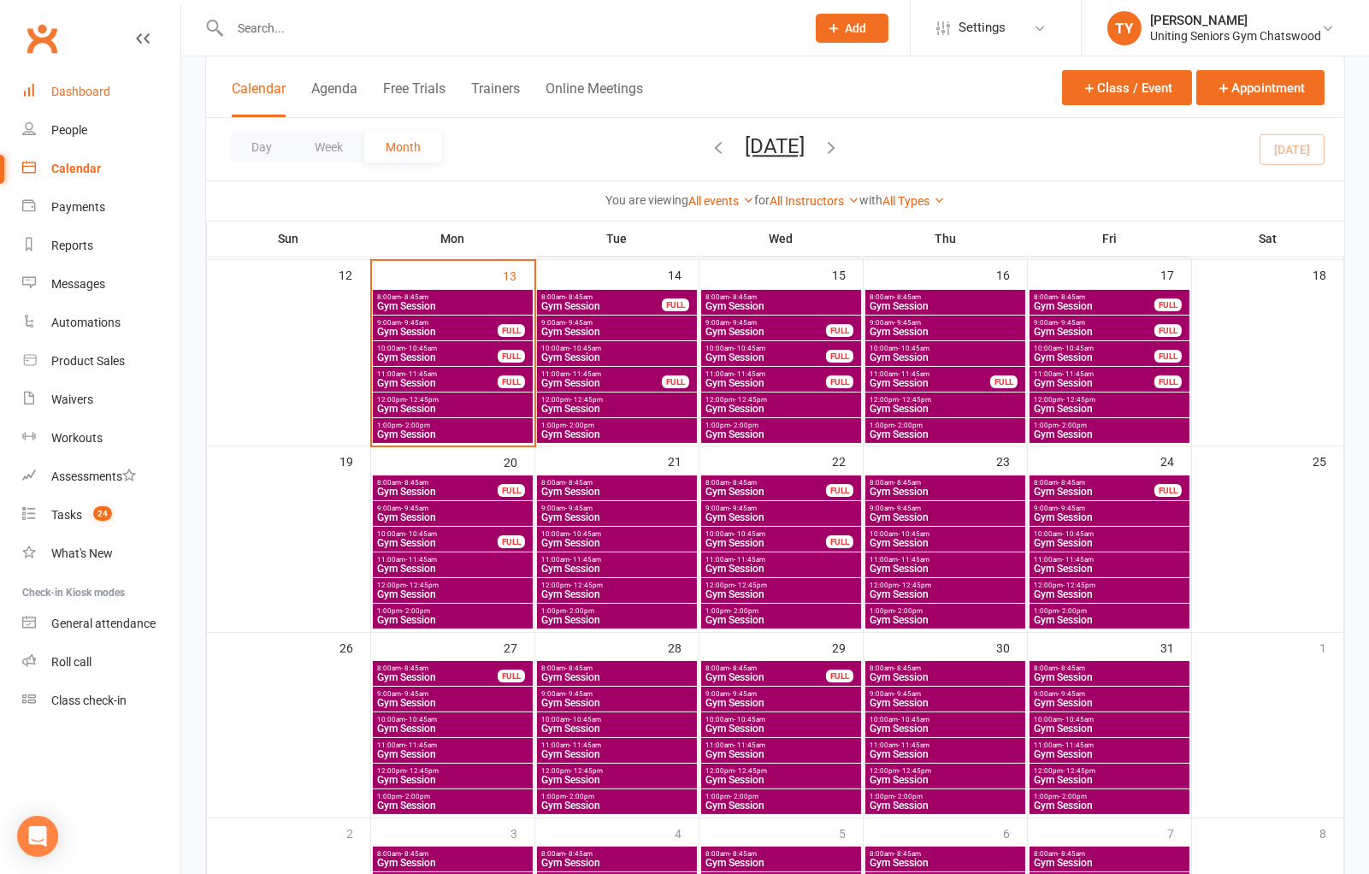
click at [109, 96] on link "Dashboard" at bounding box center [101, 92] width 158 height 38
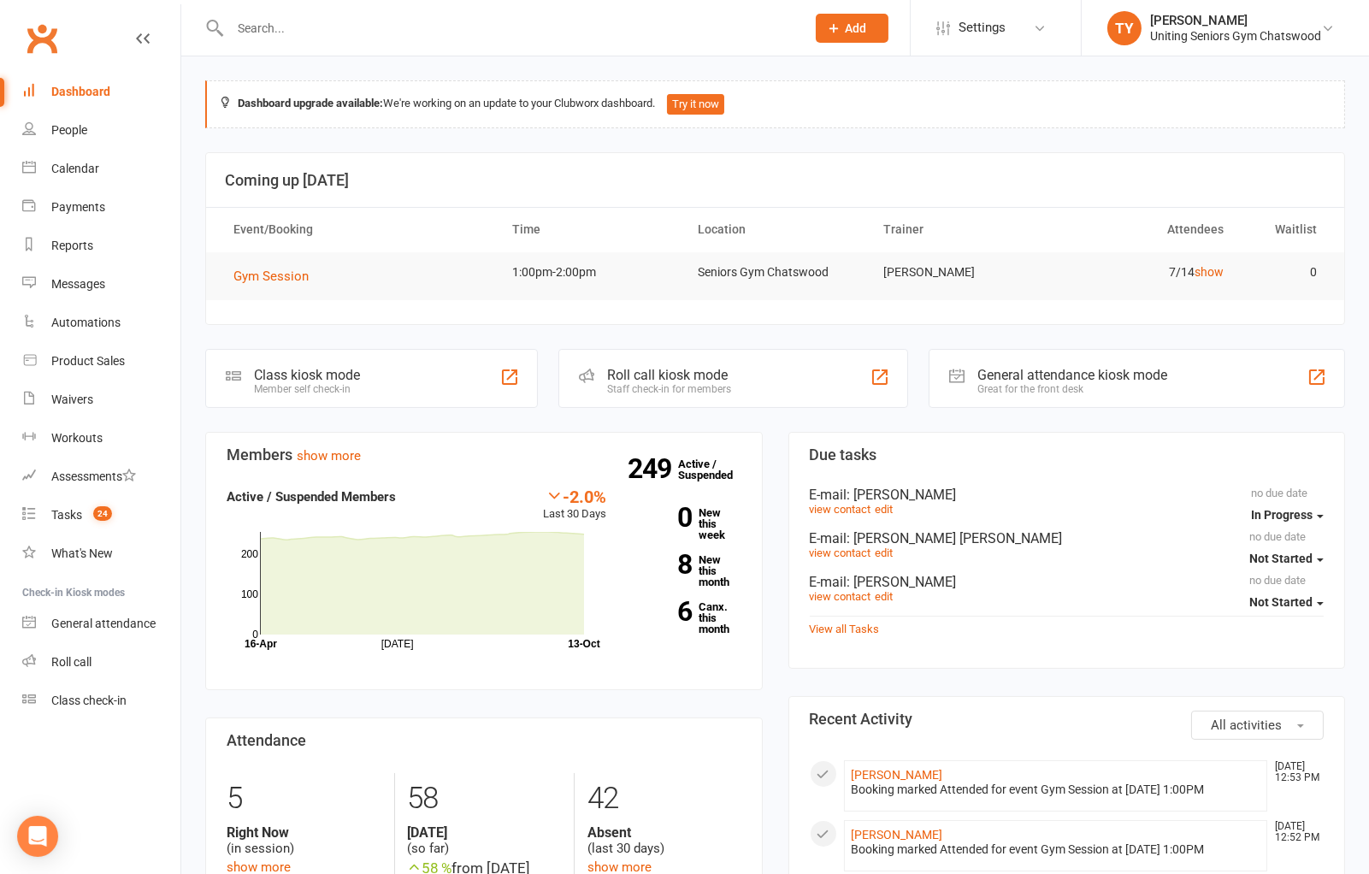
click at [705, 362] on div "Roll call kiosk mode Staff check-in for members" at bounding box center [734, 378] width 351 height 59
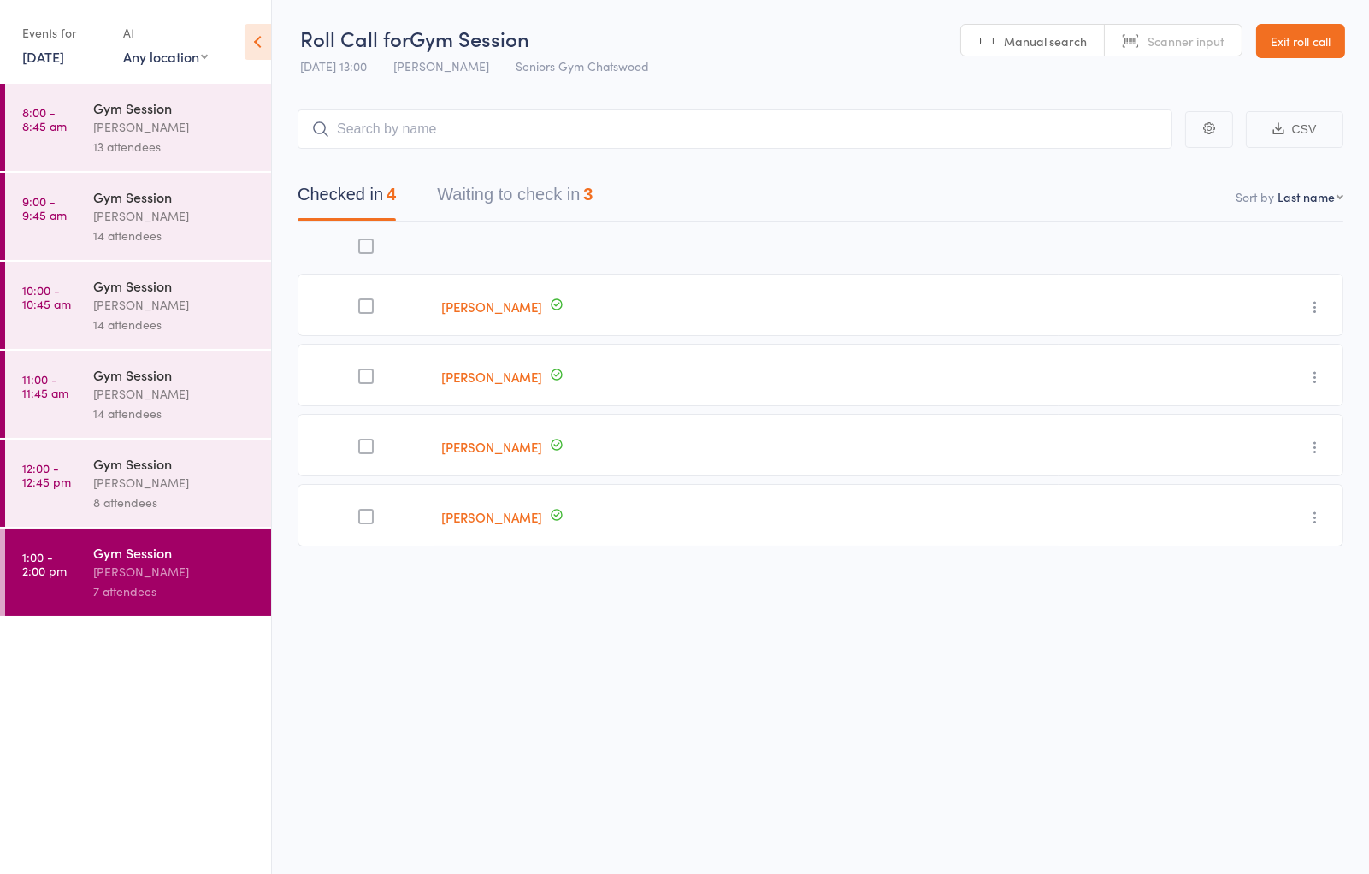
click at [571, 186] on button "Waiting to check in 3" at bounding box center [515, 198] width 156 height 45
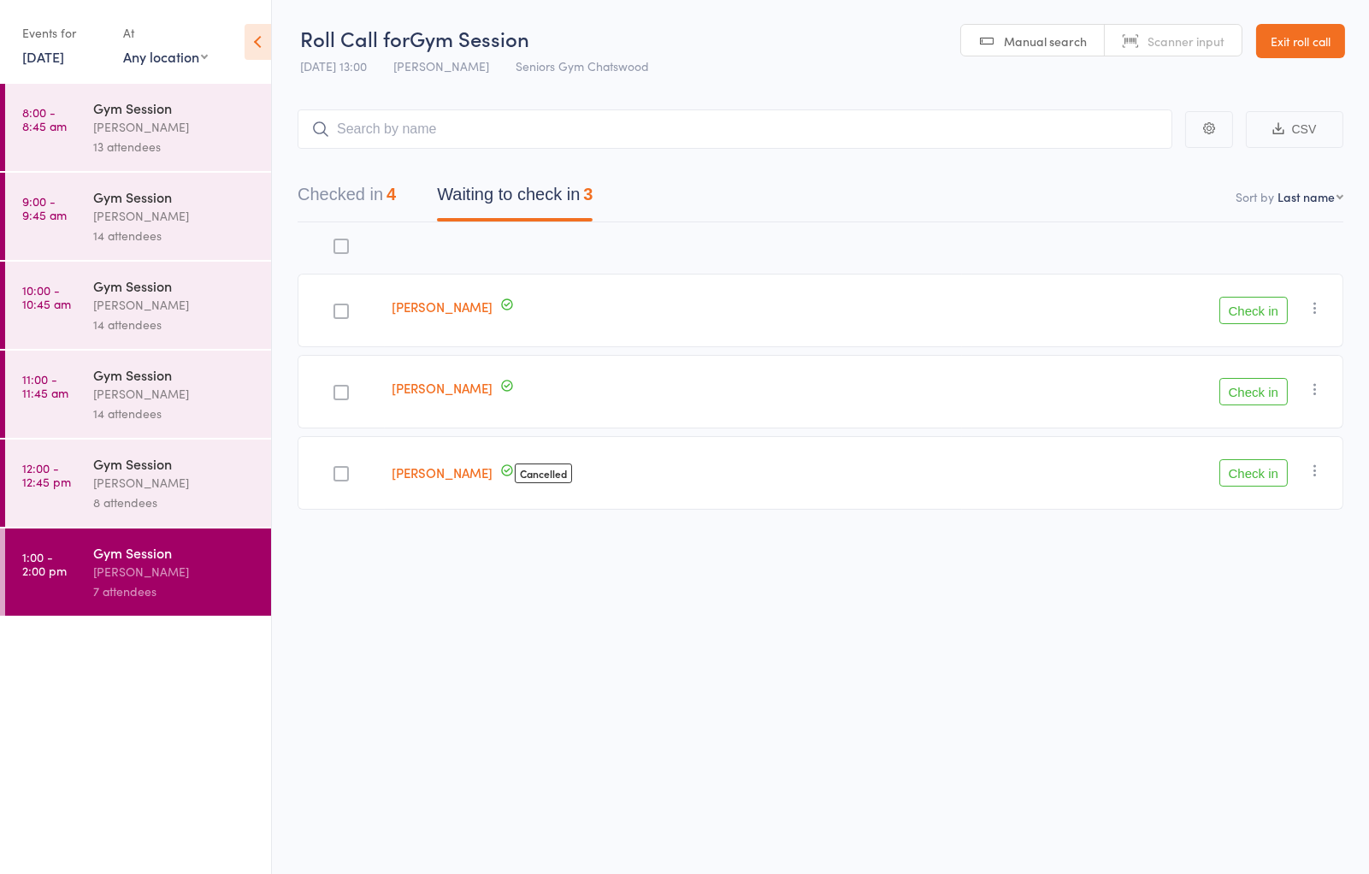
click at [198, 477] on div "[PERSON_NAME]" at bounding box center [174, 483] width 163 height 20
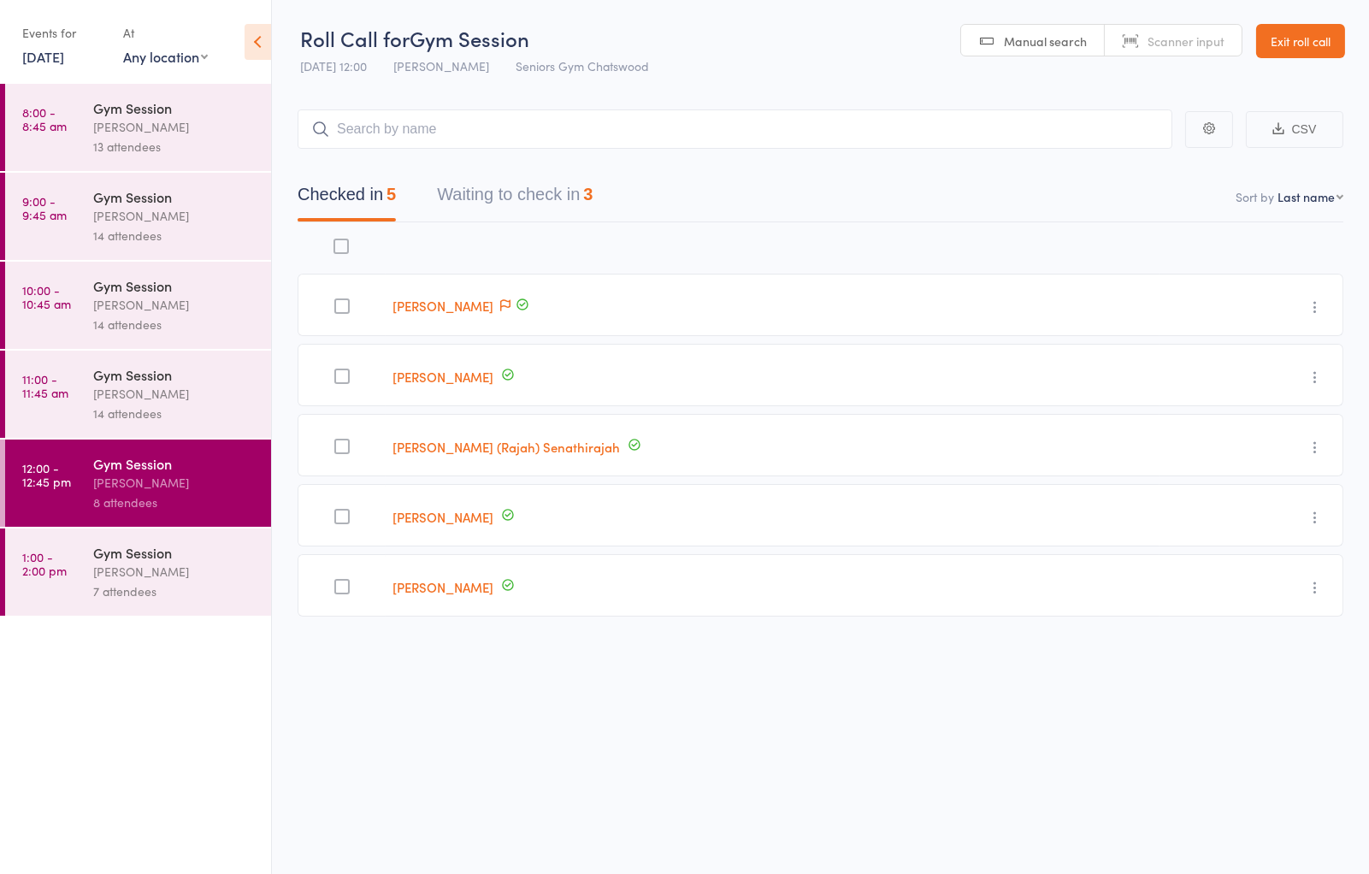
click at [571, 194] on button "Waiting to check in 3" at bounding box center [515, 198] width 156 height 45
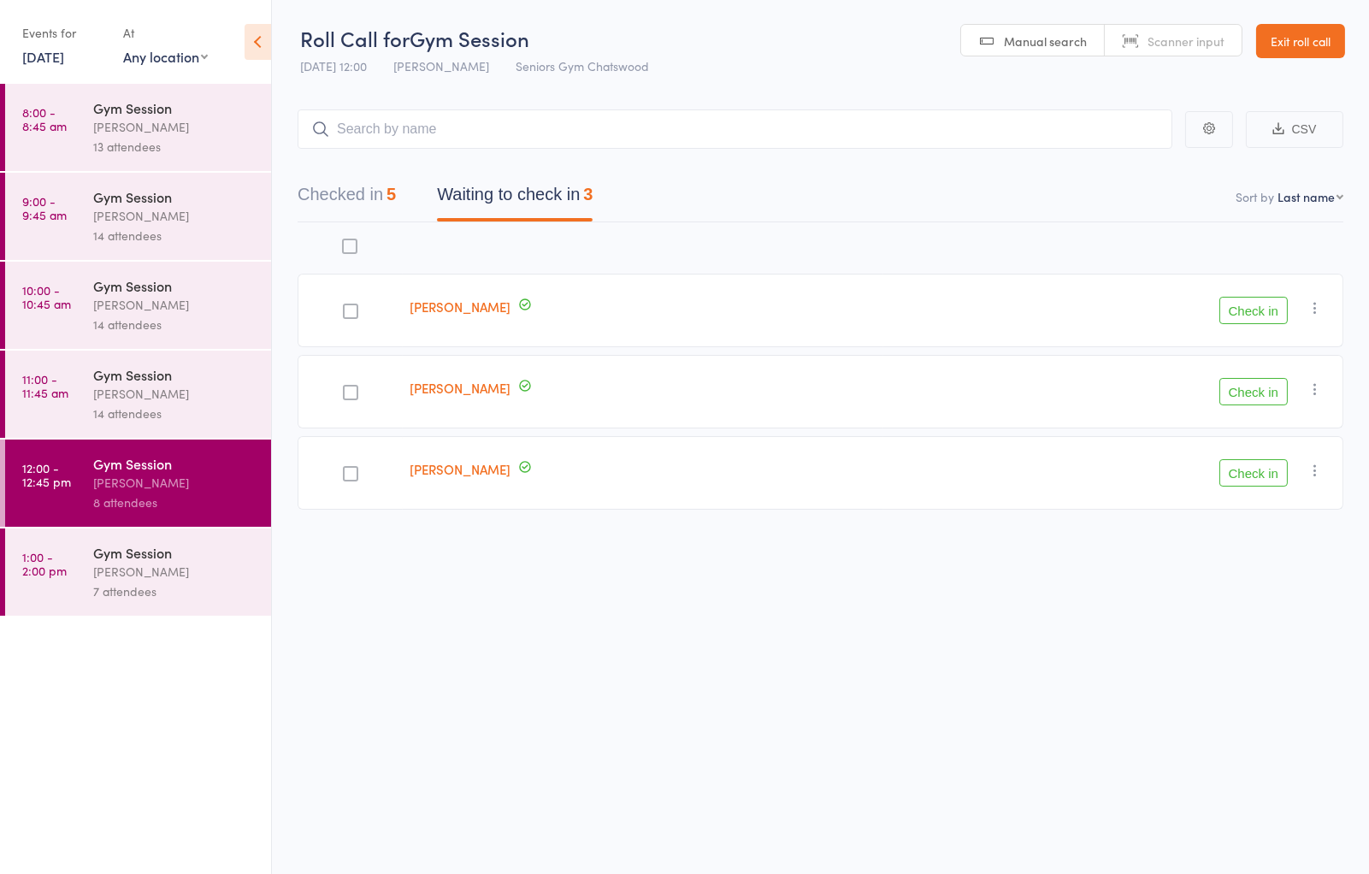
click at [1261, 318] on button "Check in" at bounding box center [1254, 310] width 68 height 27
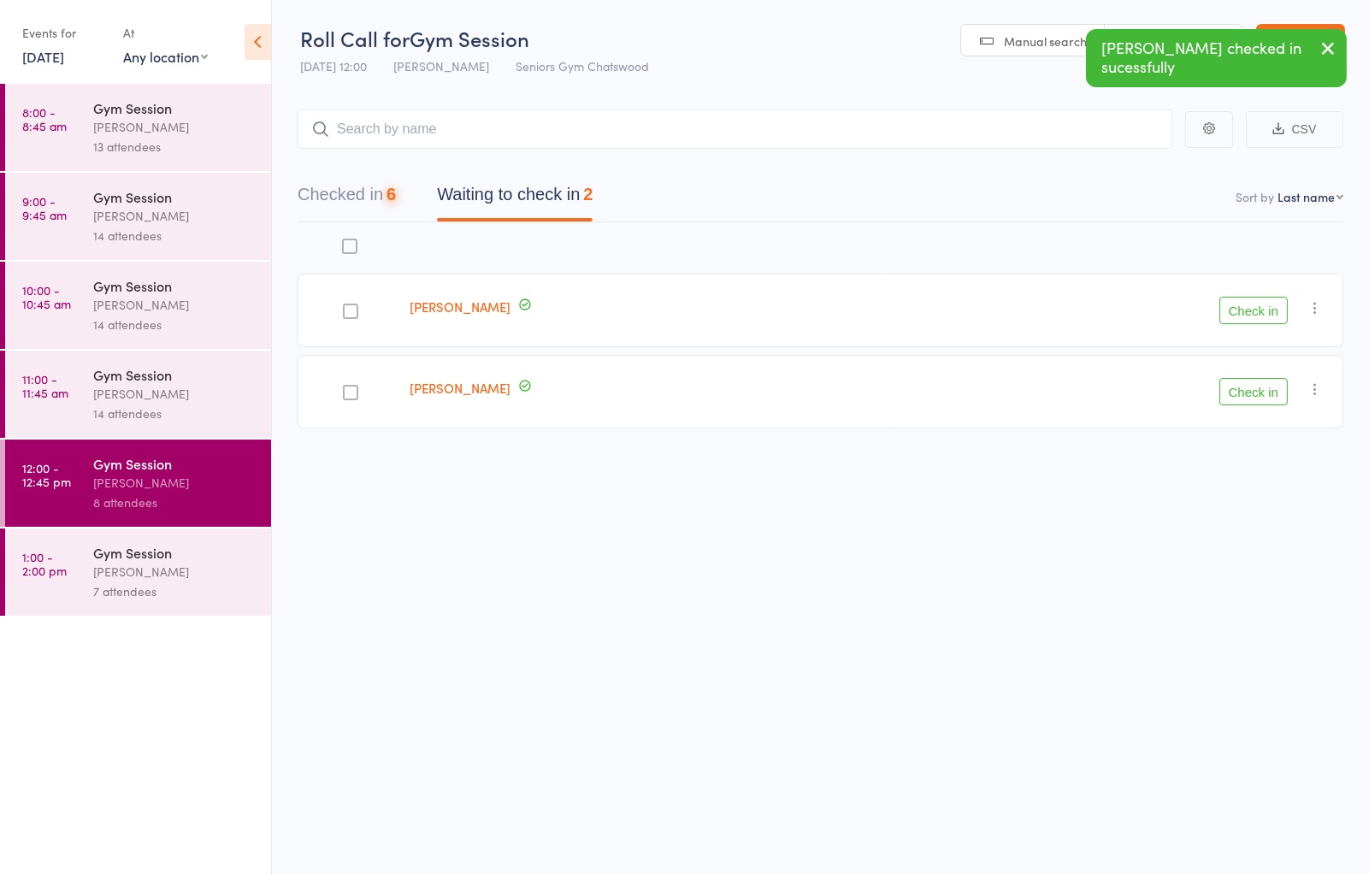
click at [1261, 318] on button "Check in" at bounding box center [1254, 310] width 68 height 27
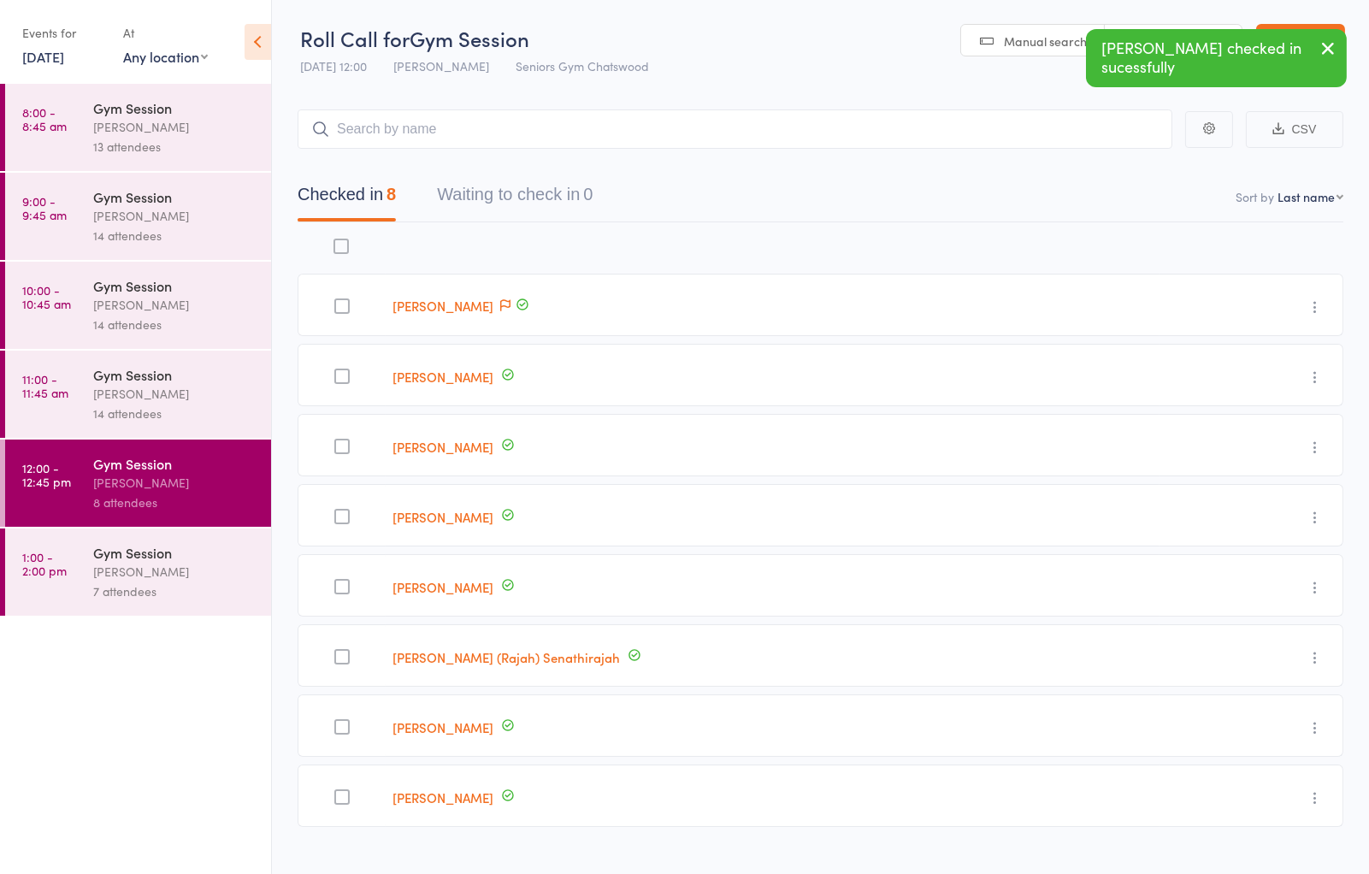
click at [122, 369] on div "Gym Session" at bounding box center [174, 374] width 163 height 19
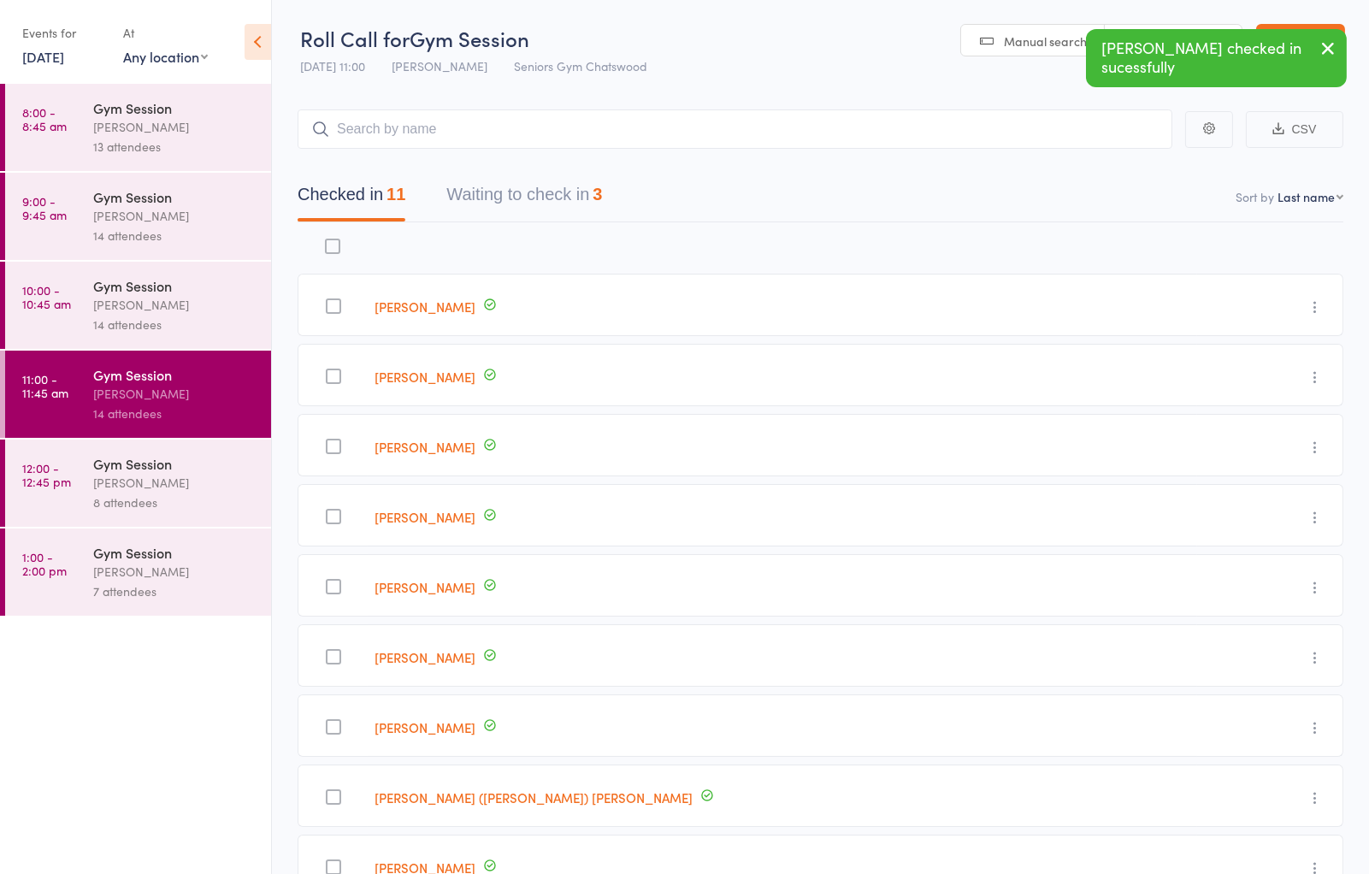
click at [578, 199] on button "Waiting to check in 3" at bounding box center [524, 198] width 156 height 45
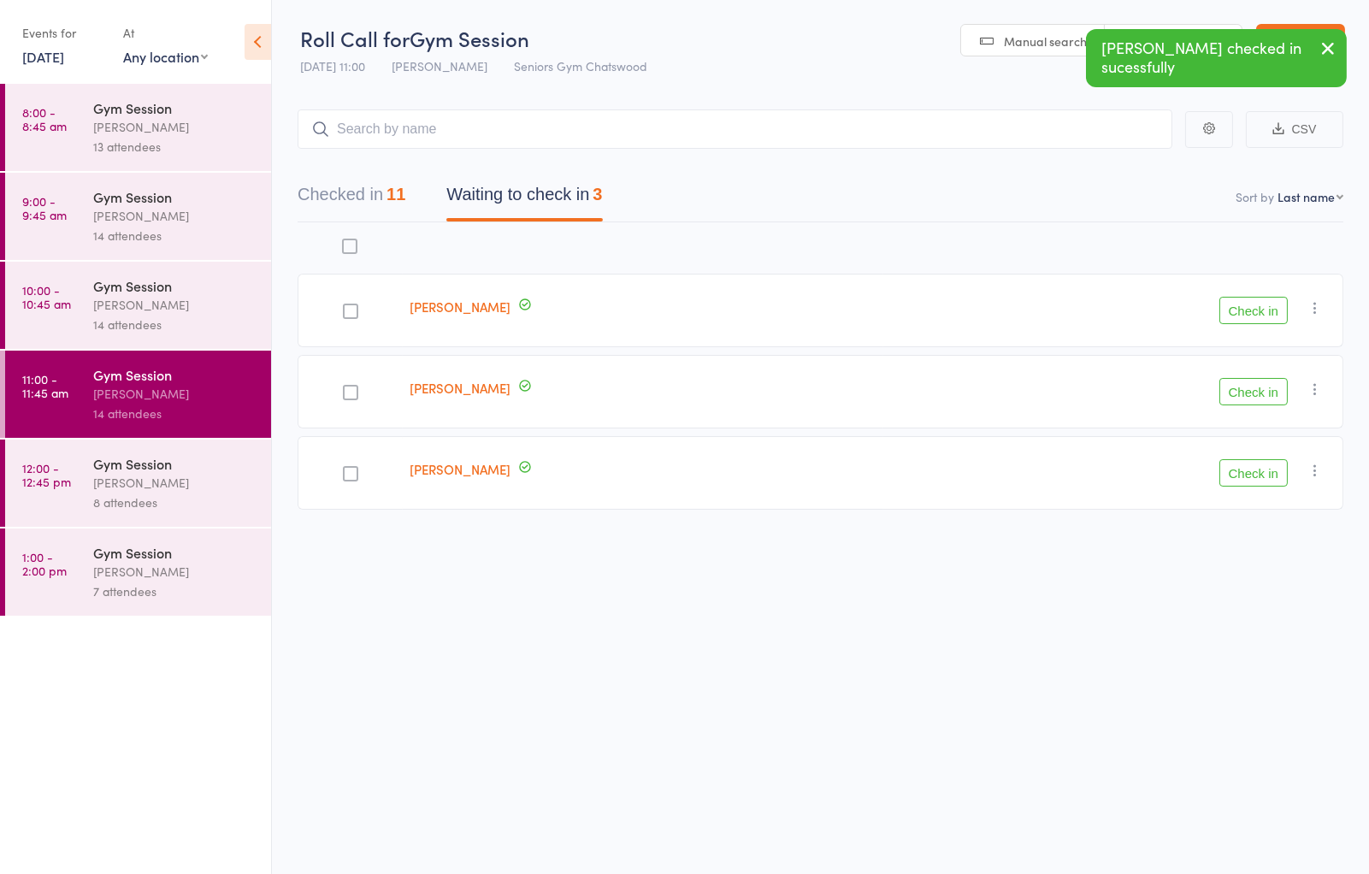
click at [1268, 387] on button "Check in" at bounding box center [1254, 391] width 68 height 27
click at [1318, 383] on icon "button" at bounding box center [1315, 389] width 17 height 17
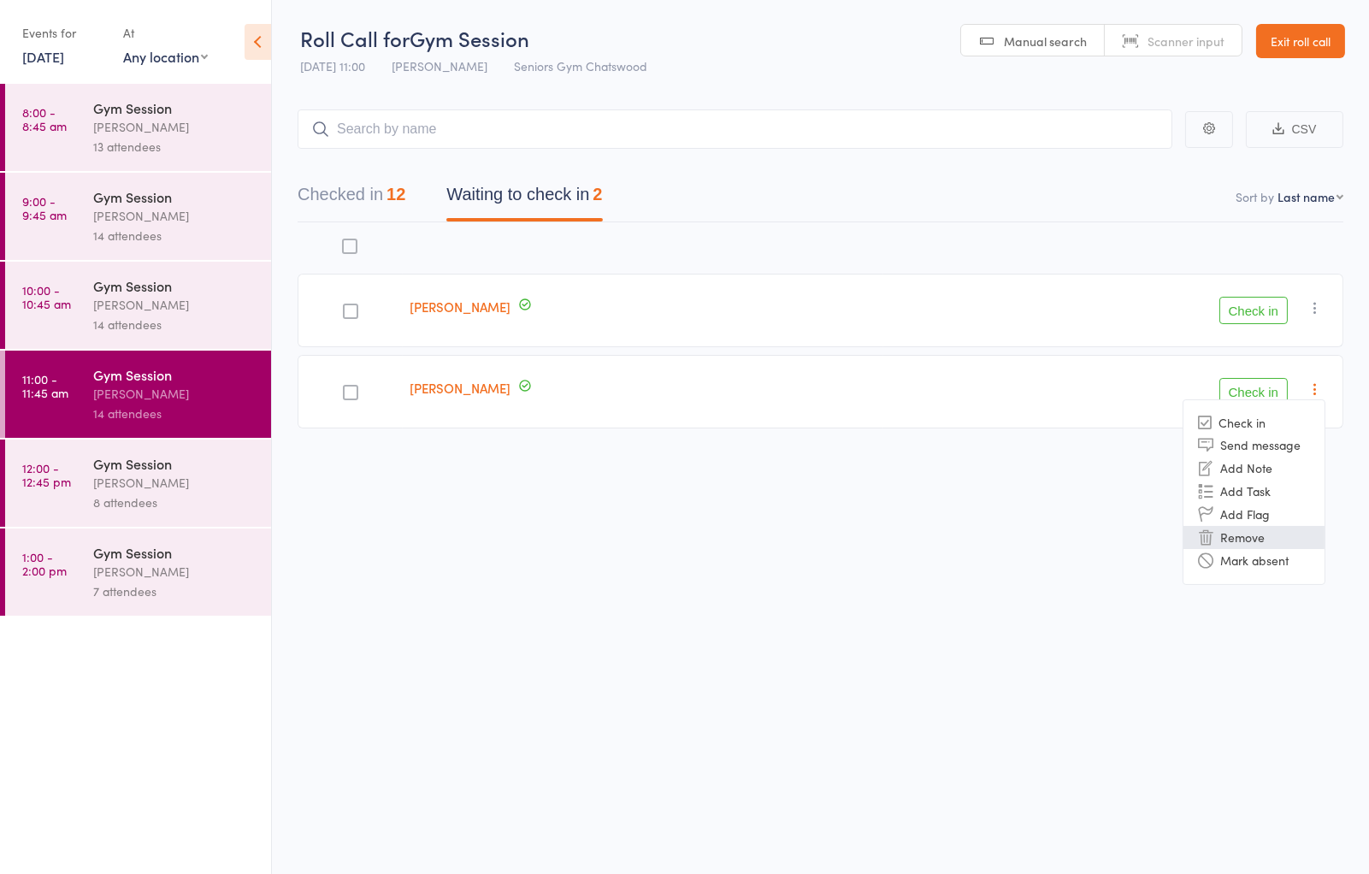
click at [1271, 535] on li "Remove" at bounding box center [1254, 537] width 141 height 23
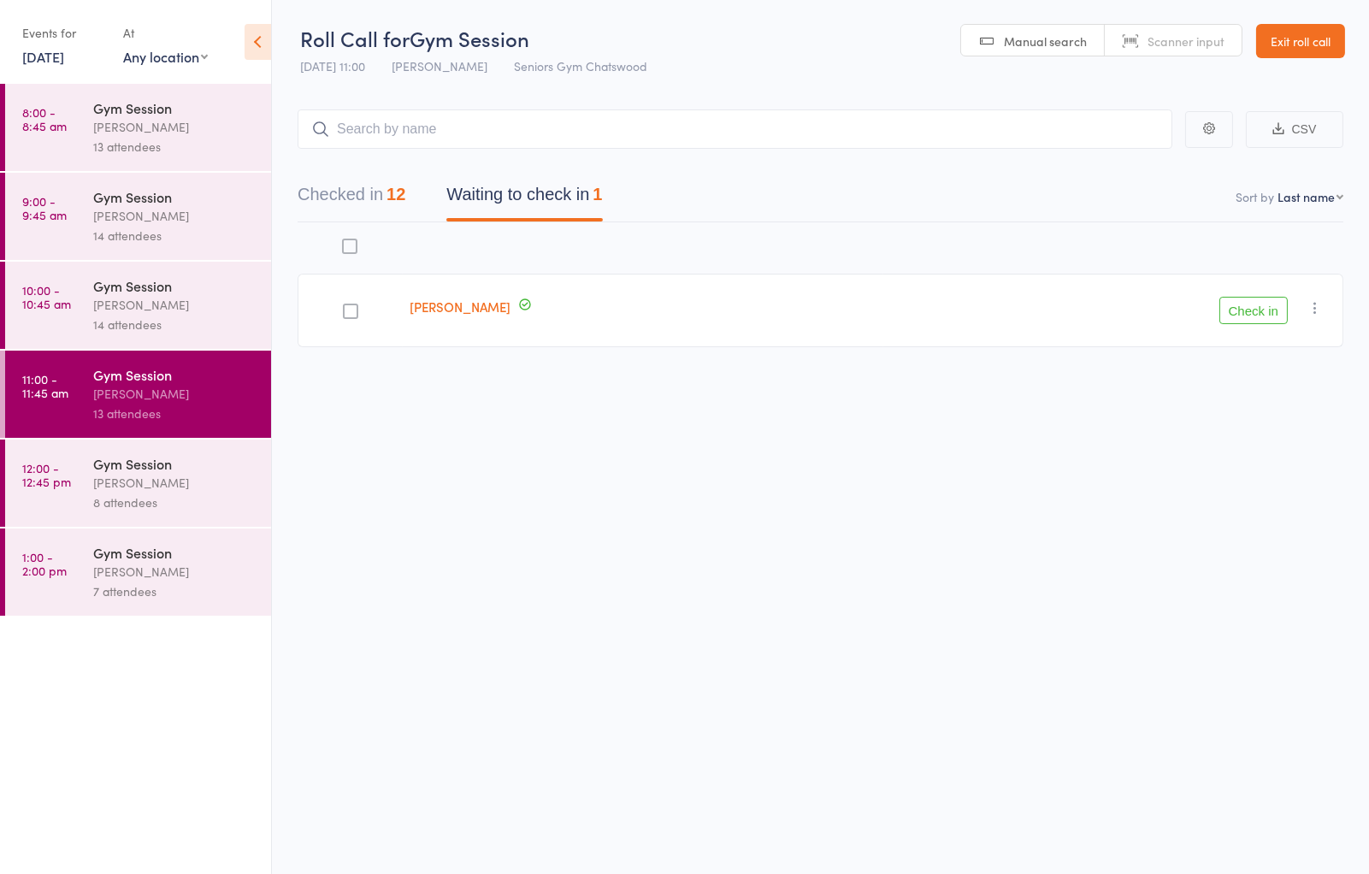
click at [1312, 306] on icon "button" at bounding box center [1315, 307] width 17 height 17
click at [1285, 453] on li "Remove" at bounding box center [1254, 456] width 141 height 23
click at [141, 319] on div "14 attendees" at bounding box center [174, 325] width 163 height 20
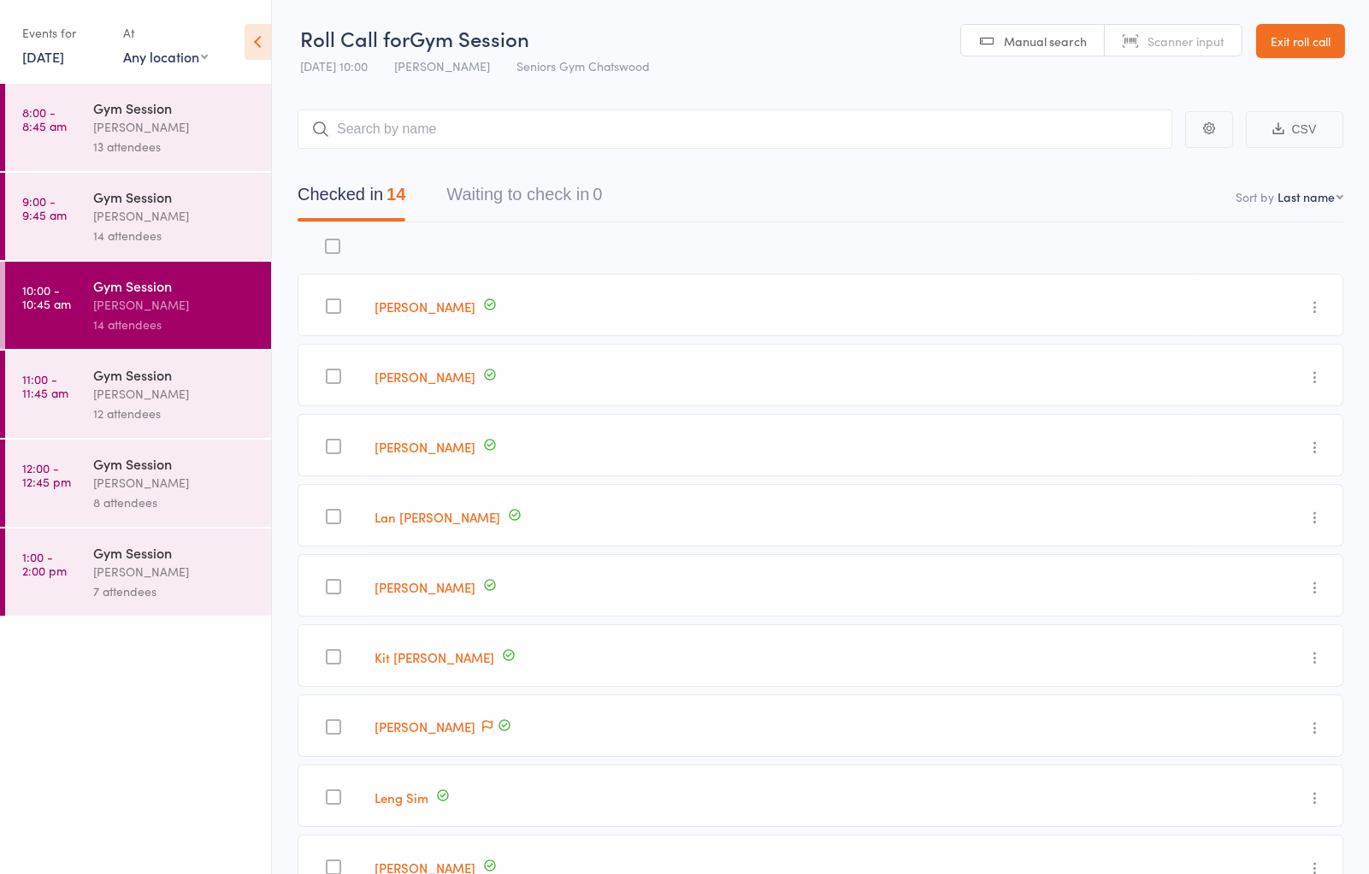
click at [173, 251] on div "Gym Session Tiffany Yeong 14 attendees" at bounding box center [182, 216] width 178 height 87
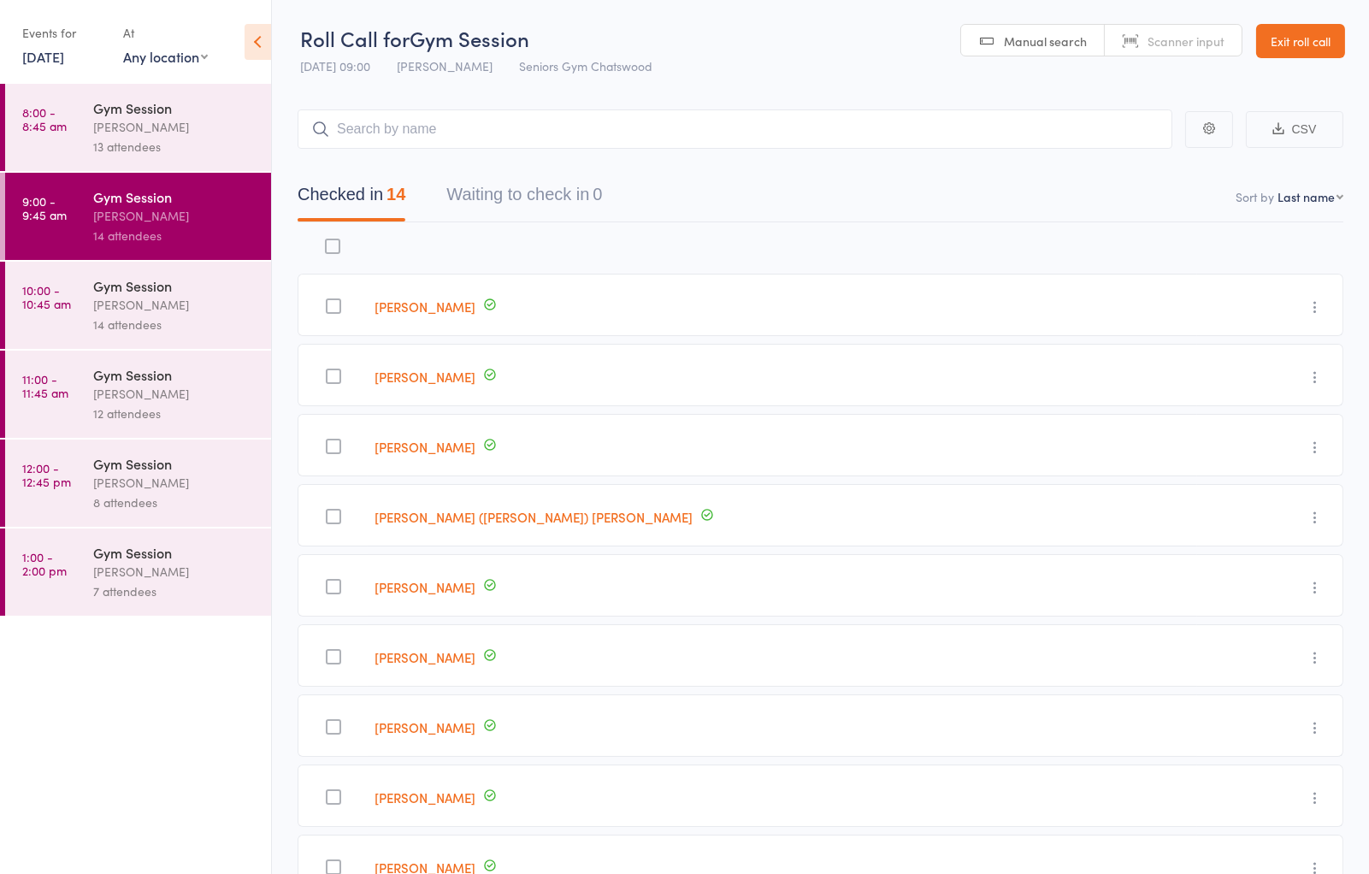
click at [192, 144] on div "13 attendees" at bounding box center [174, 147] width 163 height 20
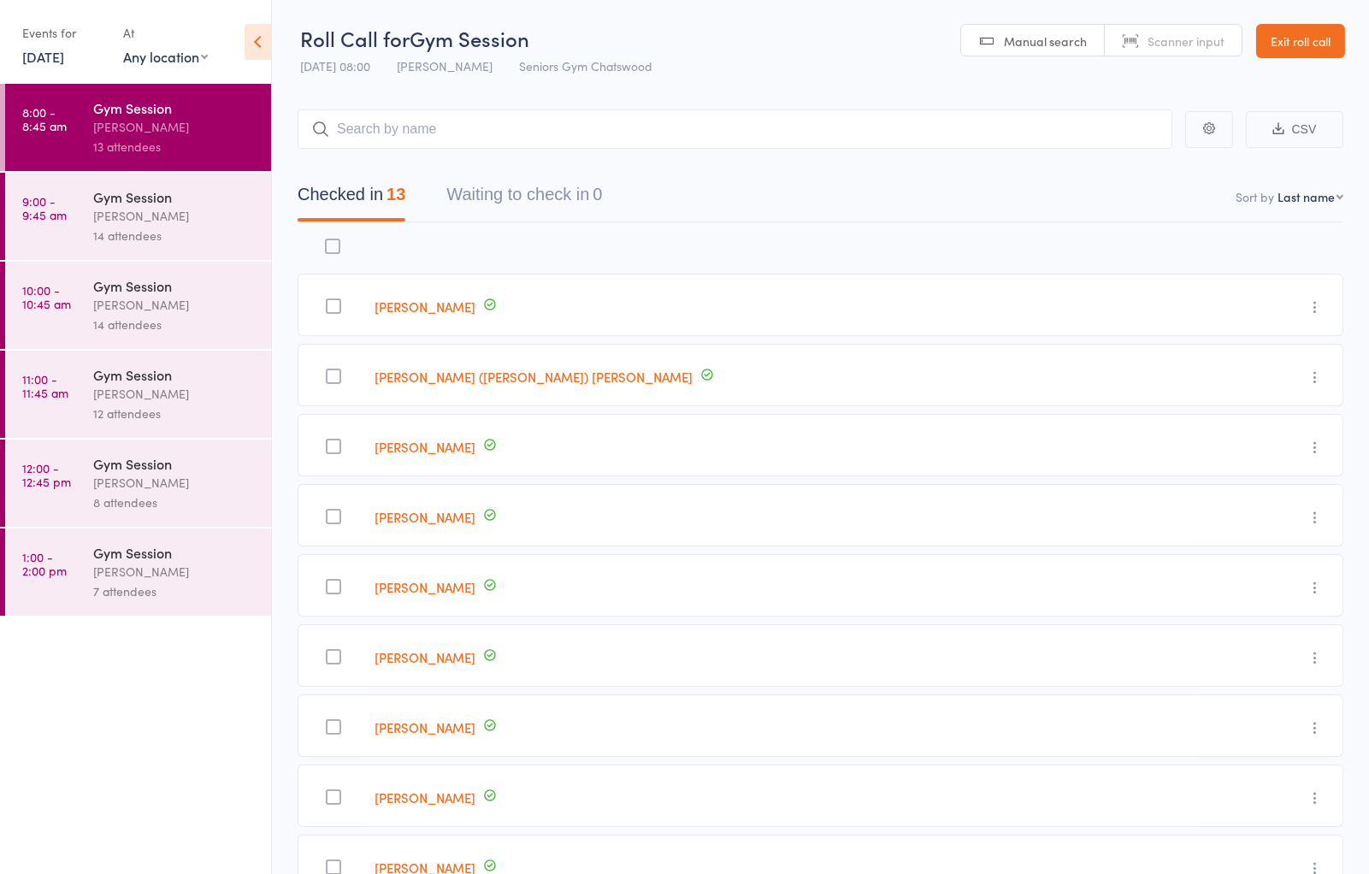
click at [236, 458] on div "Gym Session" at bounding box center [174, 463] width 163 height 19
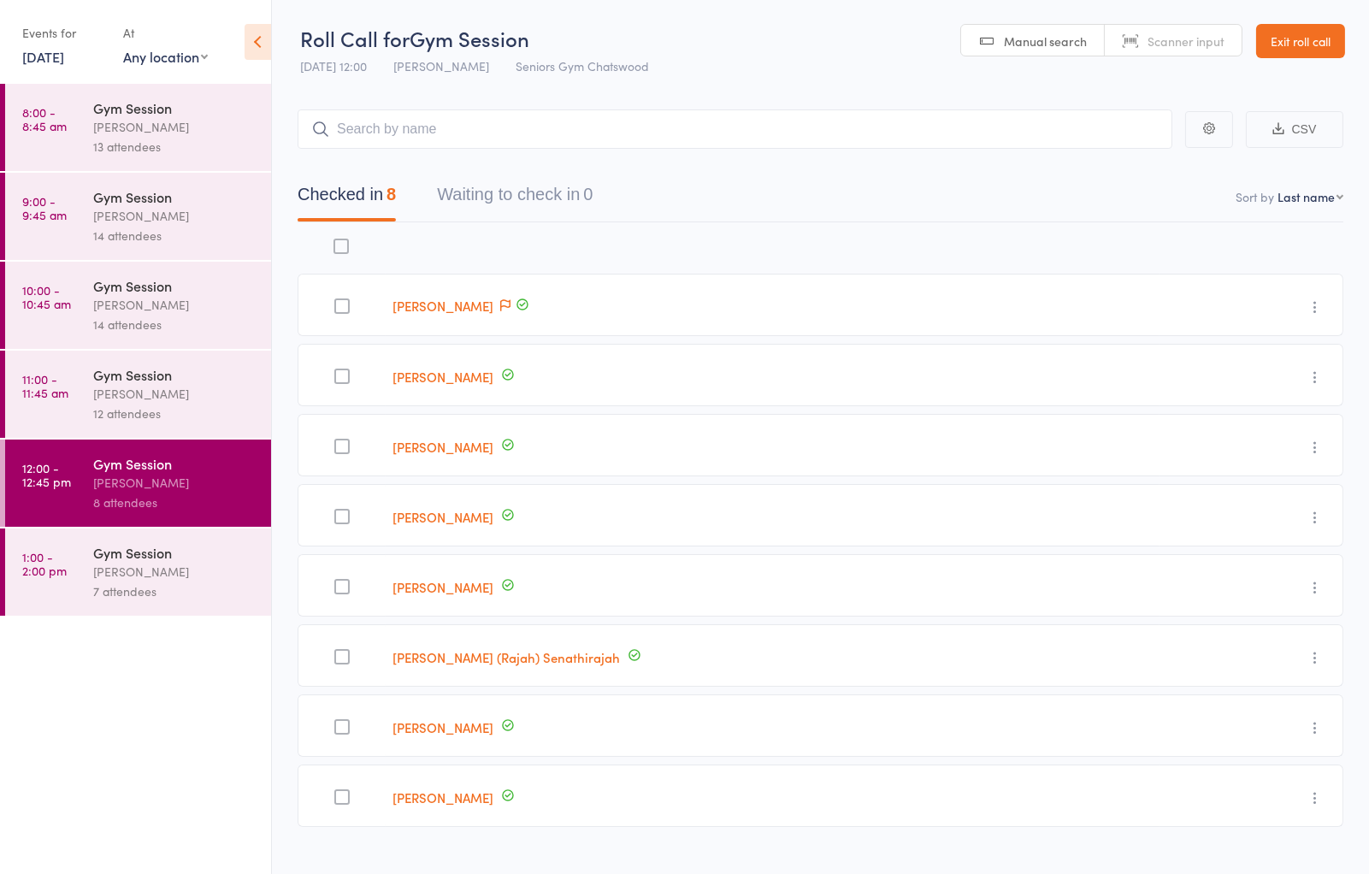
click at [1334, 43] on link "Exit roll call" at bounding box center [1300, 41] width 89 height 34
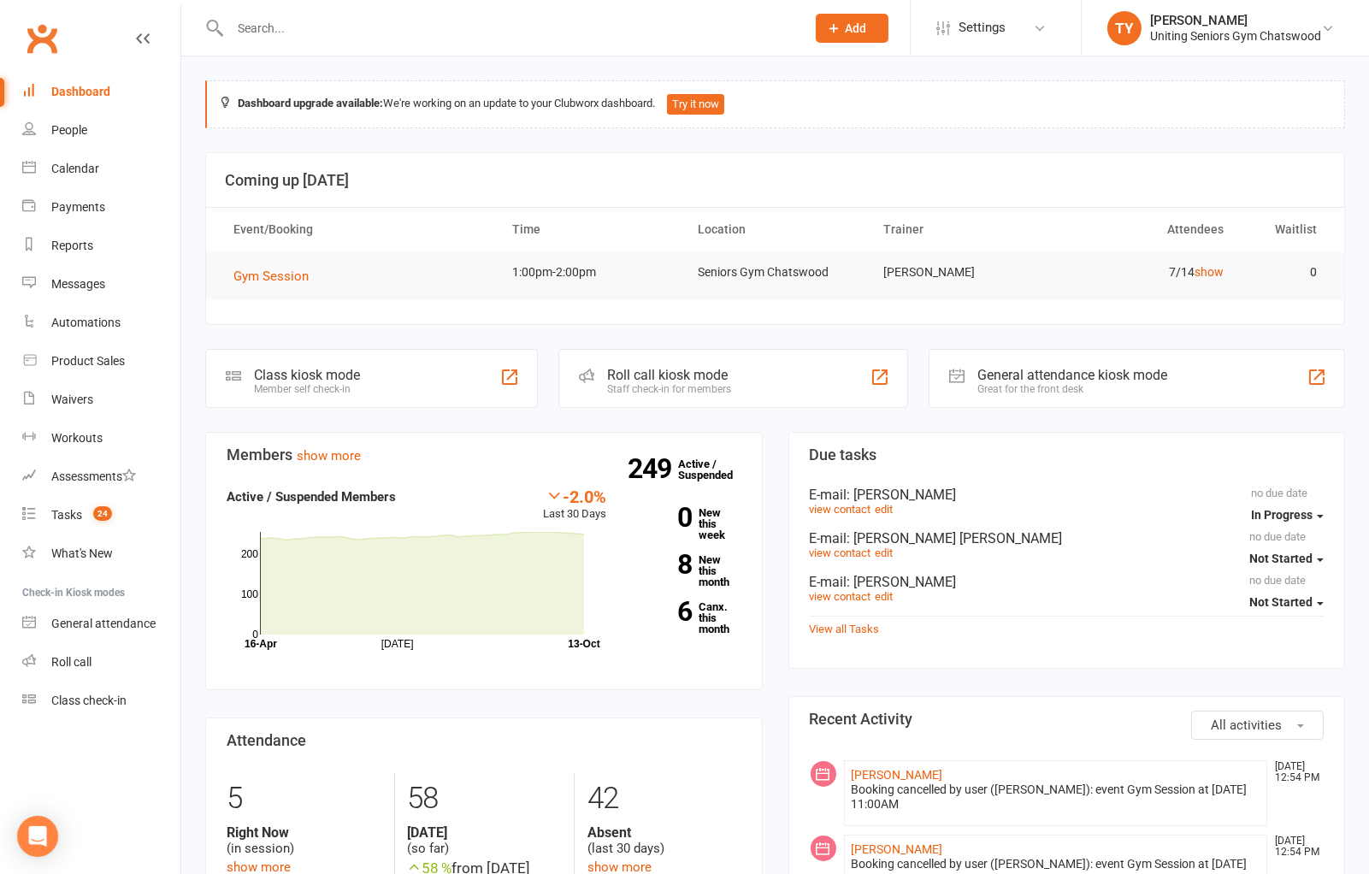
click at [347, 29] on input "text" at bounding box center [509, 28] width 569 height 24
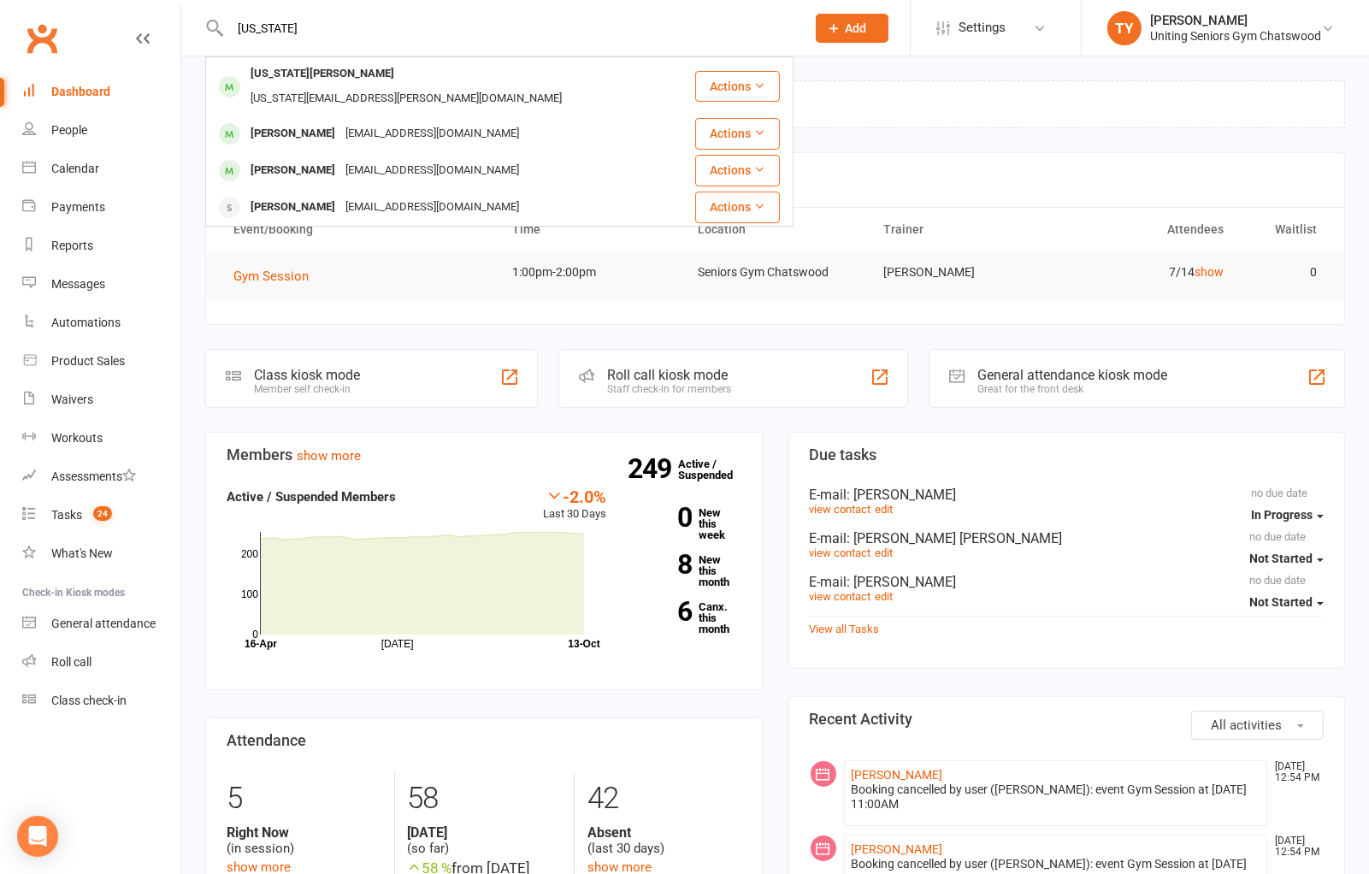
type input "georgia"
click at [393, 86] on div "georgia.nicols@icloud.com" at bounding box center [406, 98] width 322 height 25
